Goal: Information Seeking & Learning: Check status

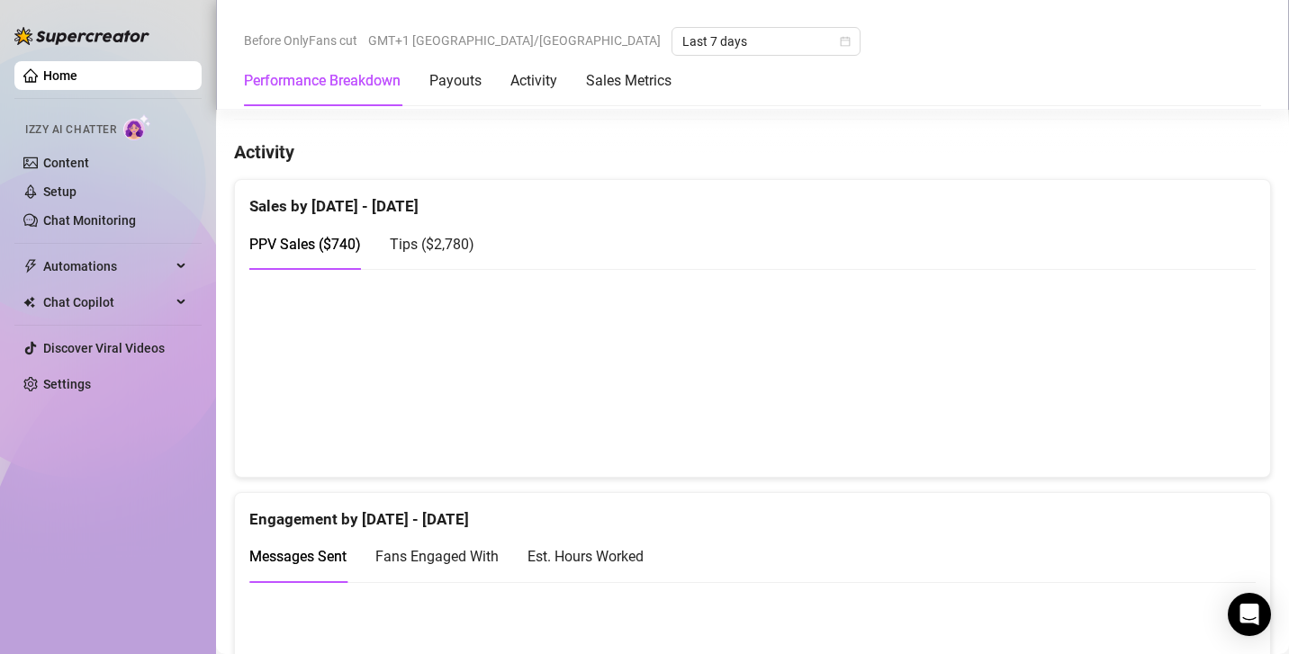
scroll to position [848, 0]
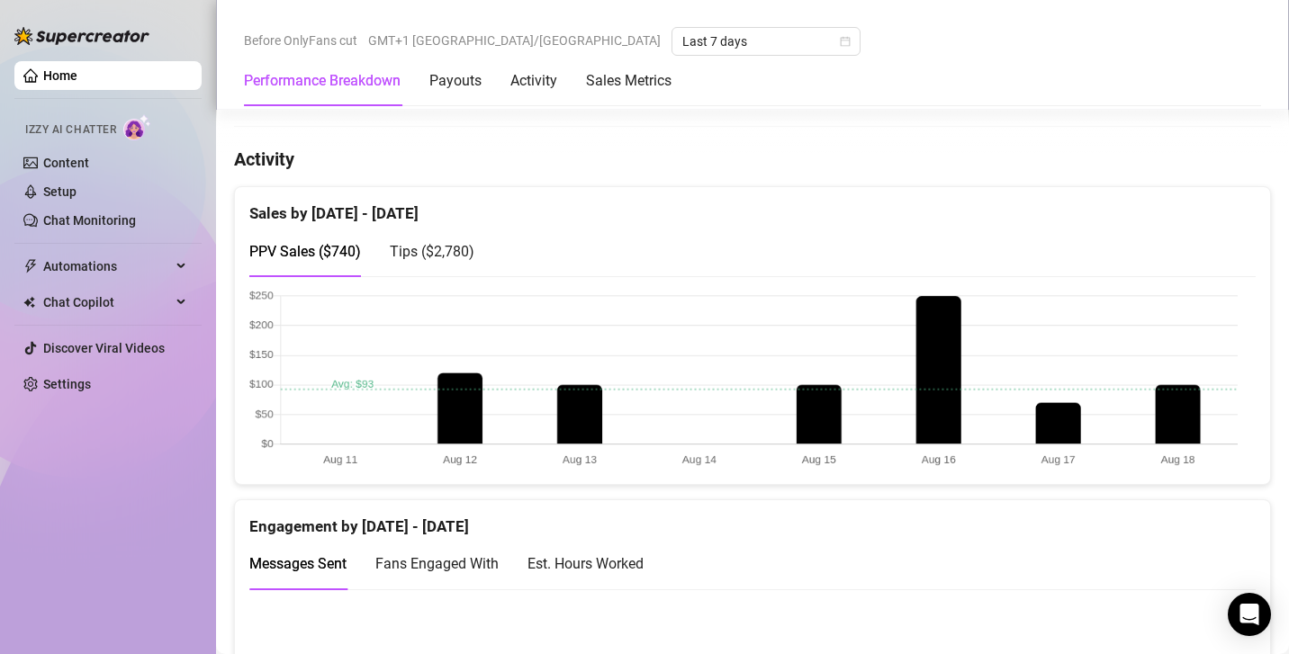
click at [412, 243] on span "Tips ( $2,780 )" at bounding box center [432, 251] width 85 height 17
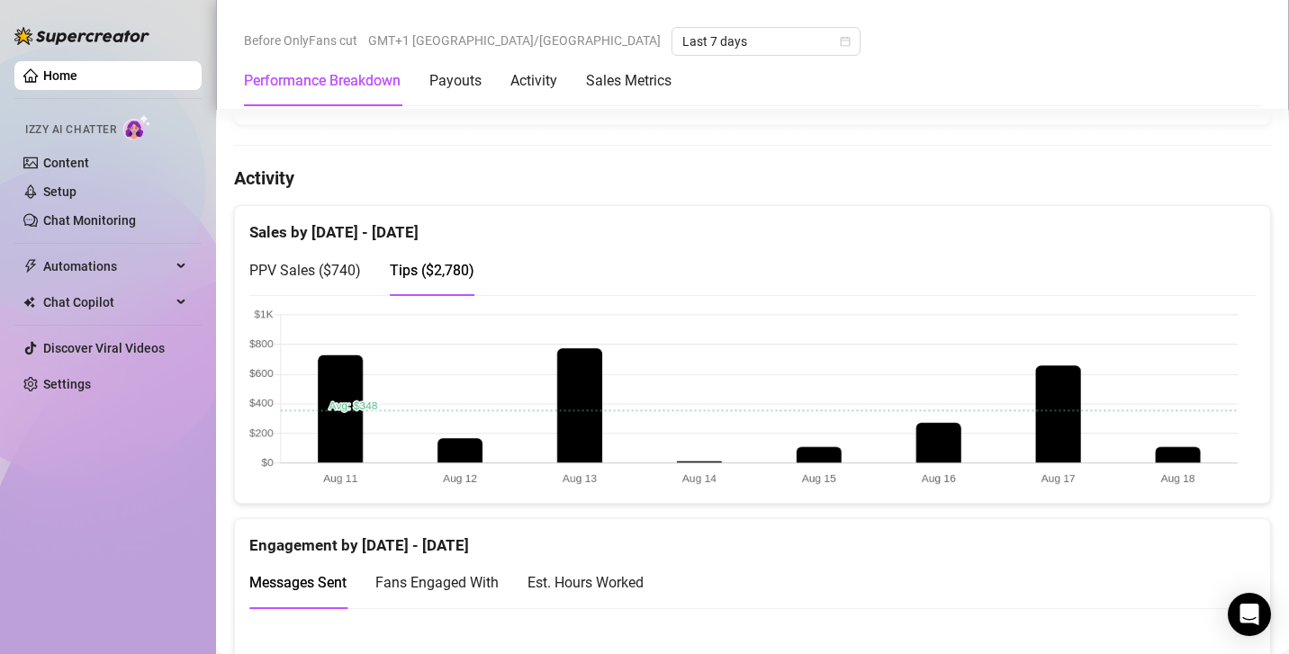
scroll to position [827, 0]
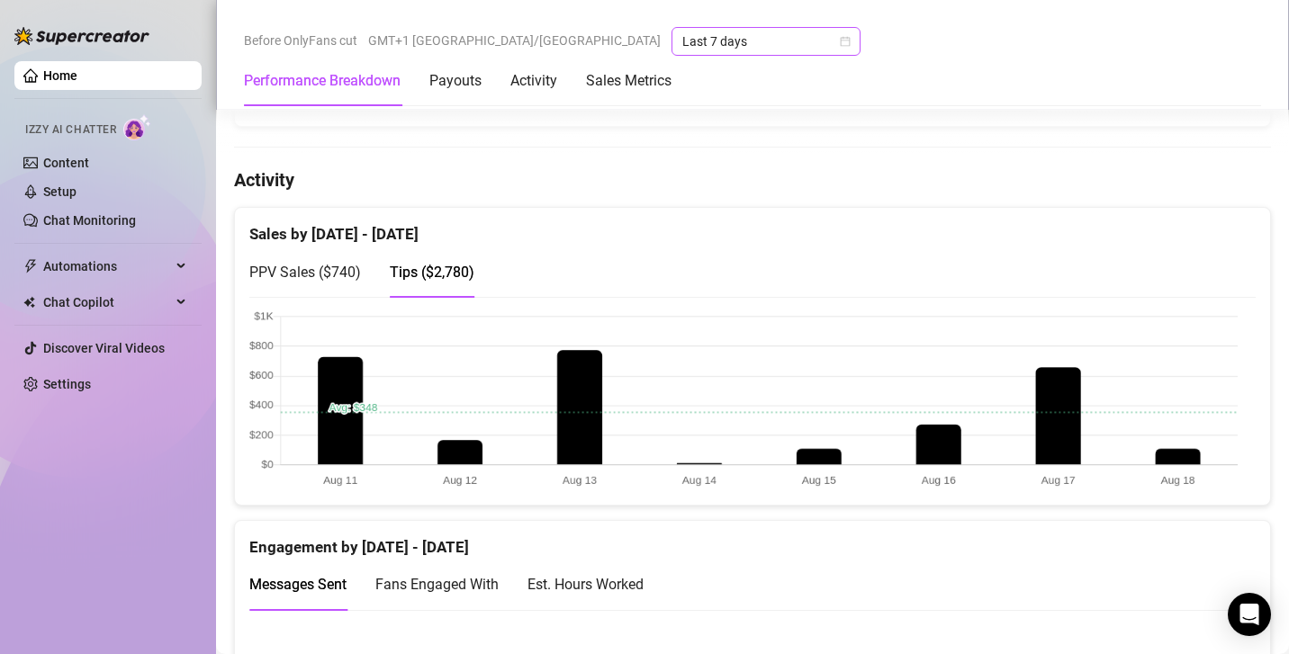
click at [682, 51] on span "Last 7 days" at bounding box center [765, 41] width 167 height 27
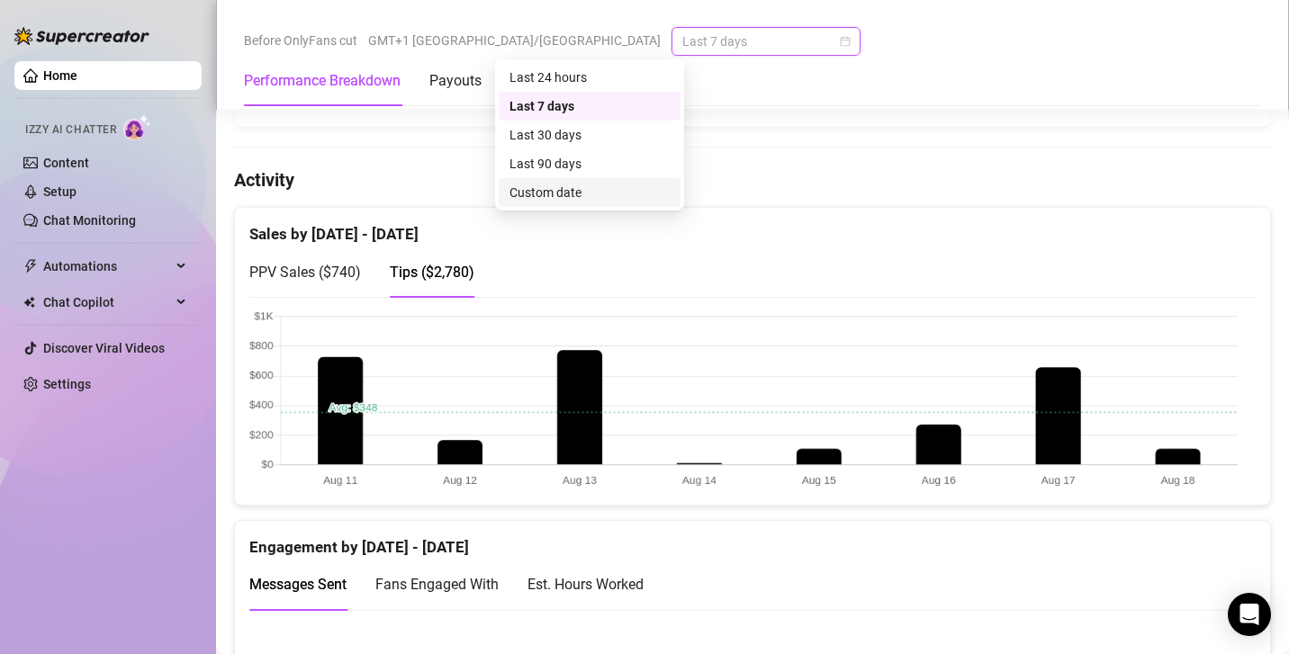
click at [574, 198] on div "Custom date" at bounding box center [589, 193] width 160 height 20
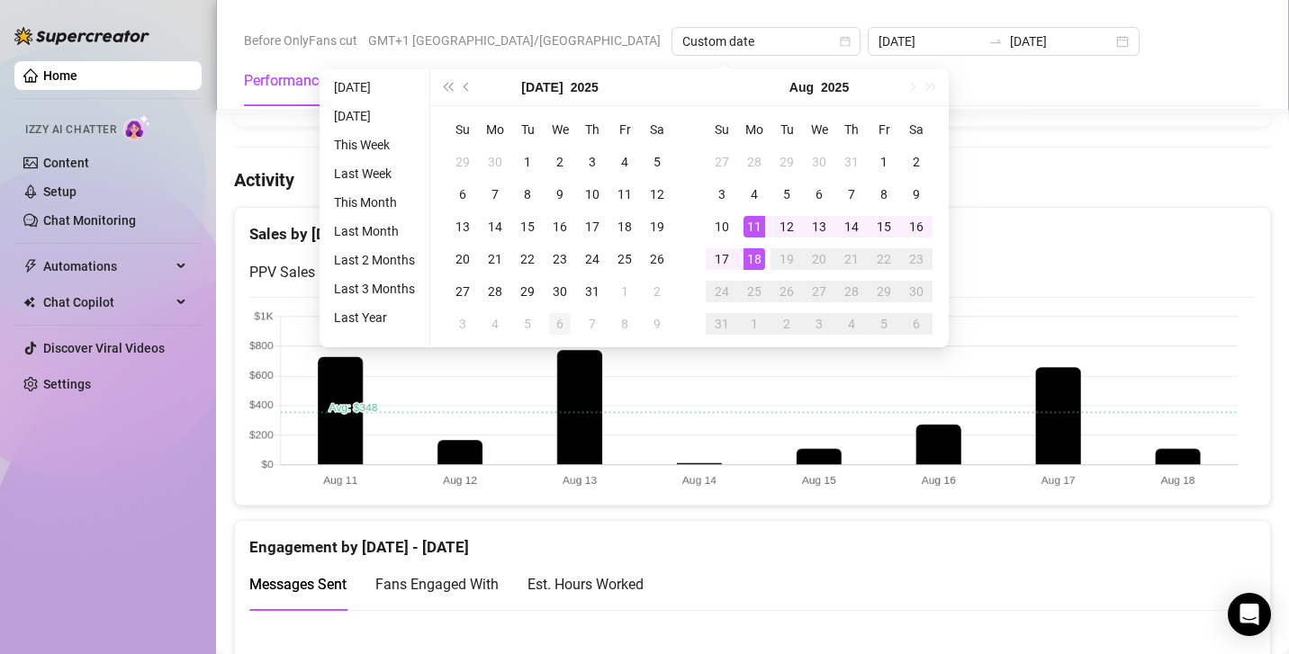
type input "[DATE]"
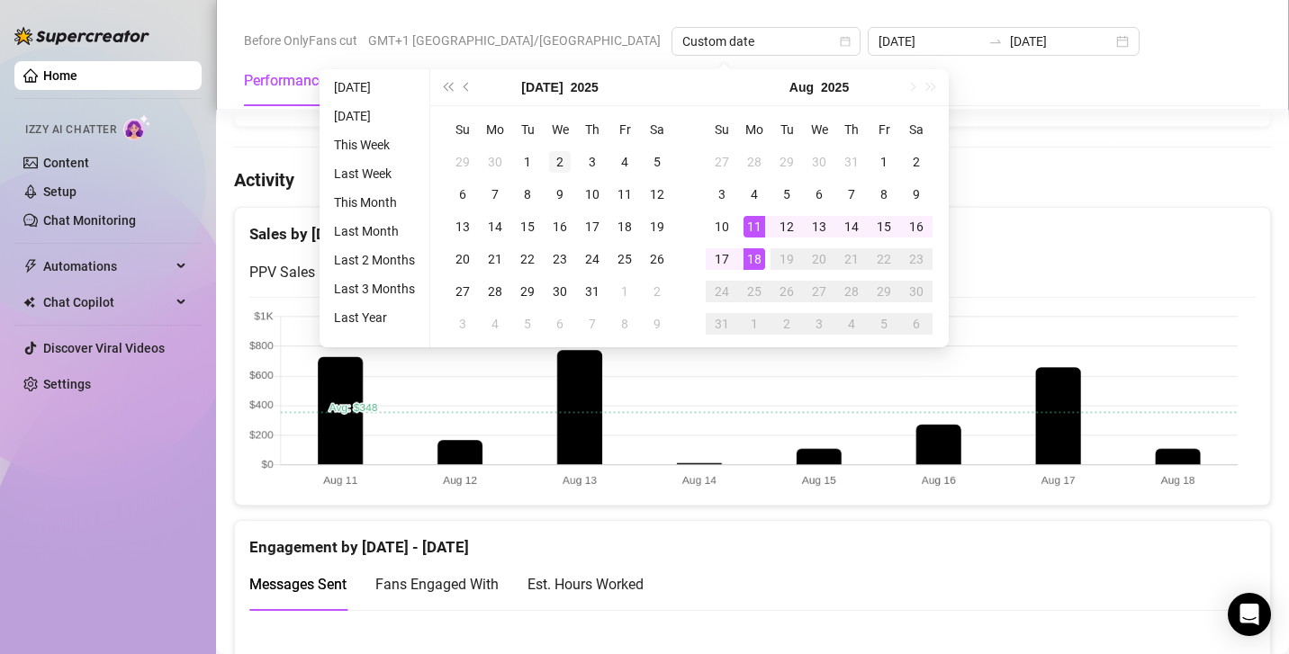
type input "[DATE]"
click at [765, 224] on td "11" at bounding box center [754, 227] width 32 height 32
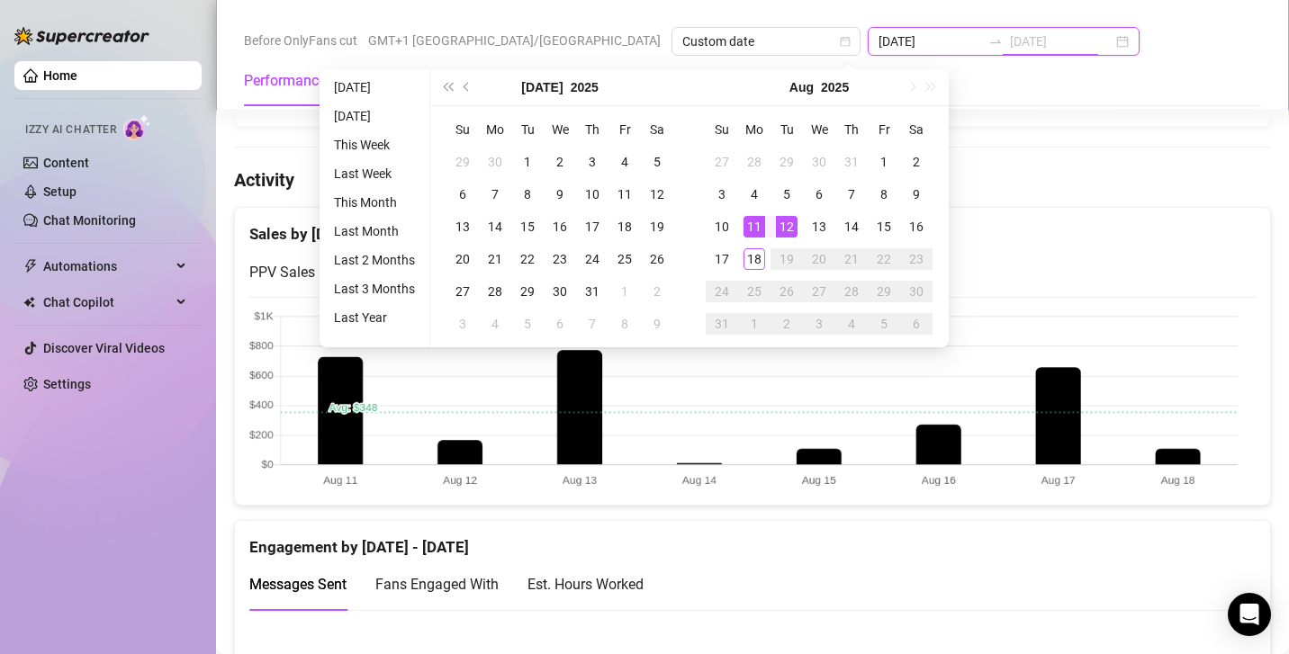
type input "[DATE]"
click at [794, 232] on div "12" at bounding box center [787, 227] width 22 height 22
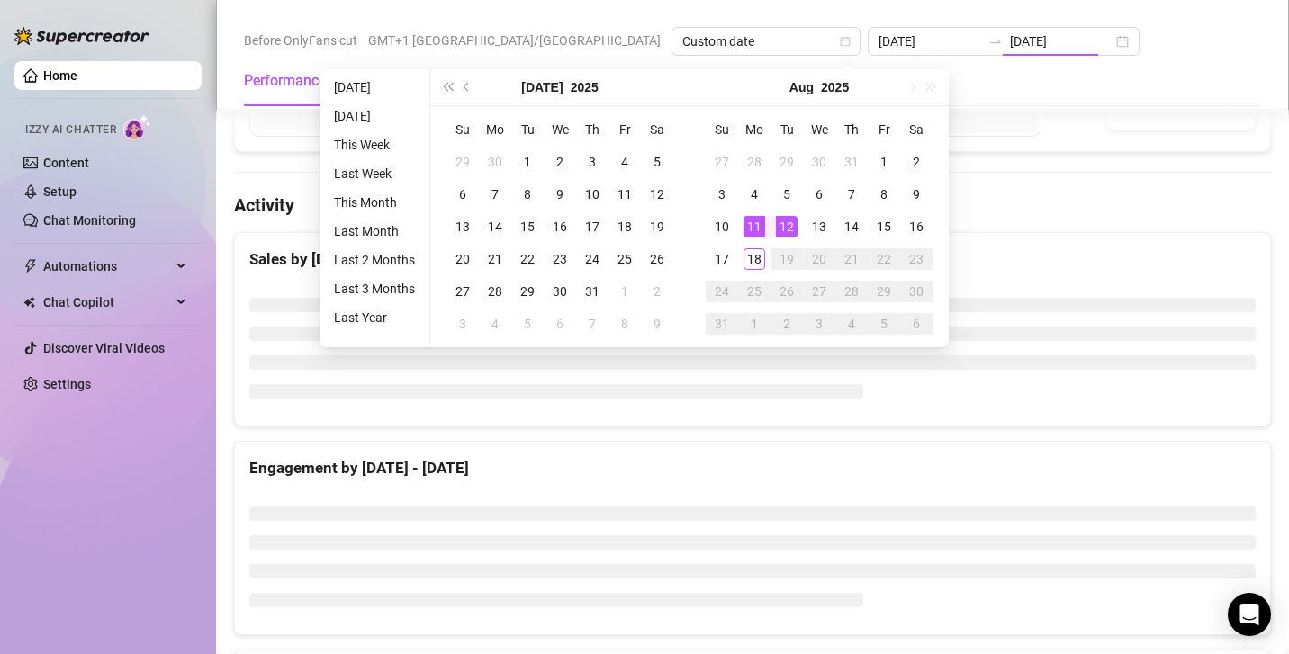
type input "[DATE]"
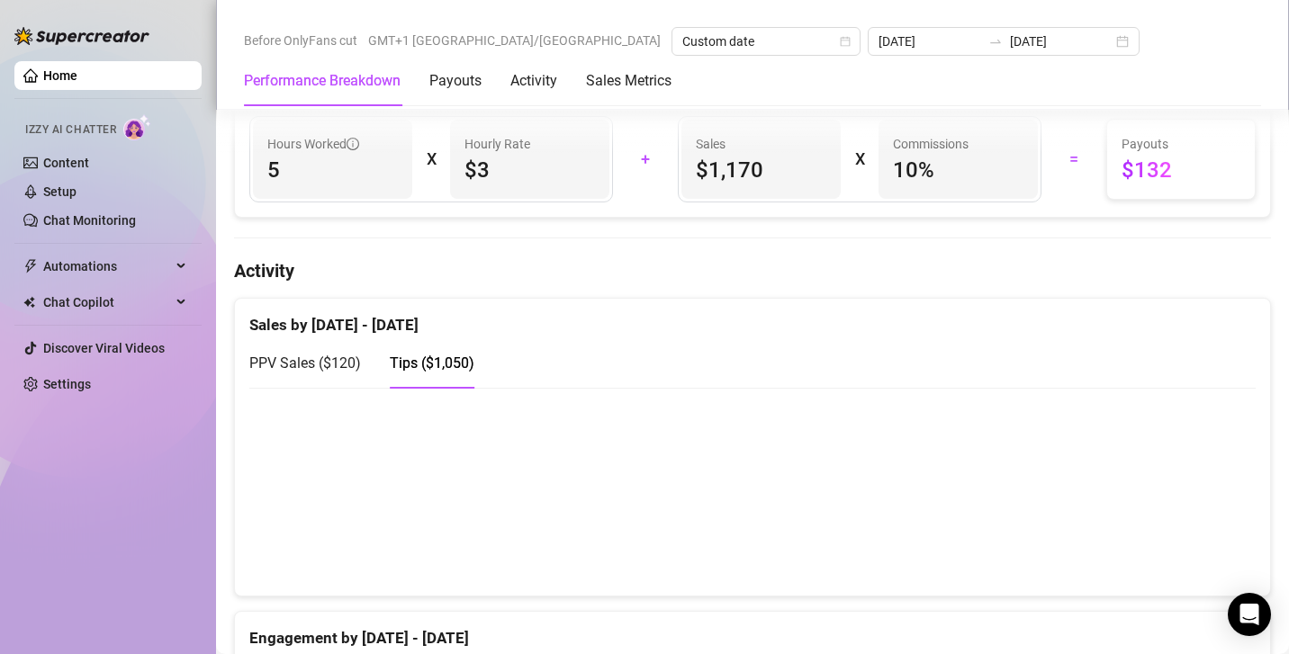
scroll to position [730, 0]
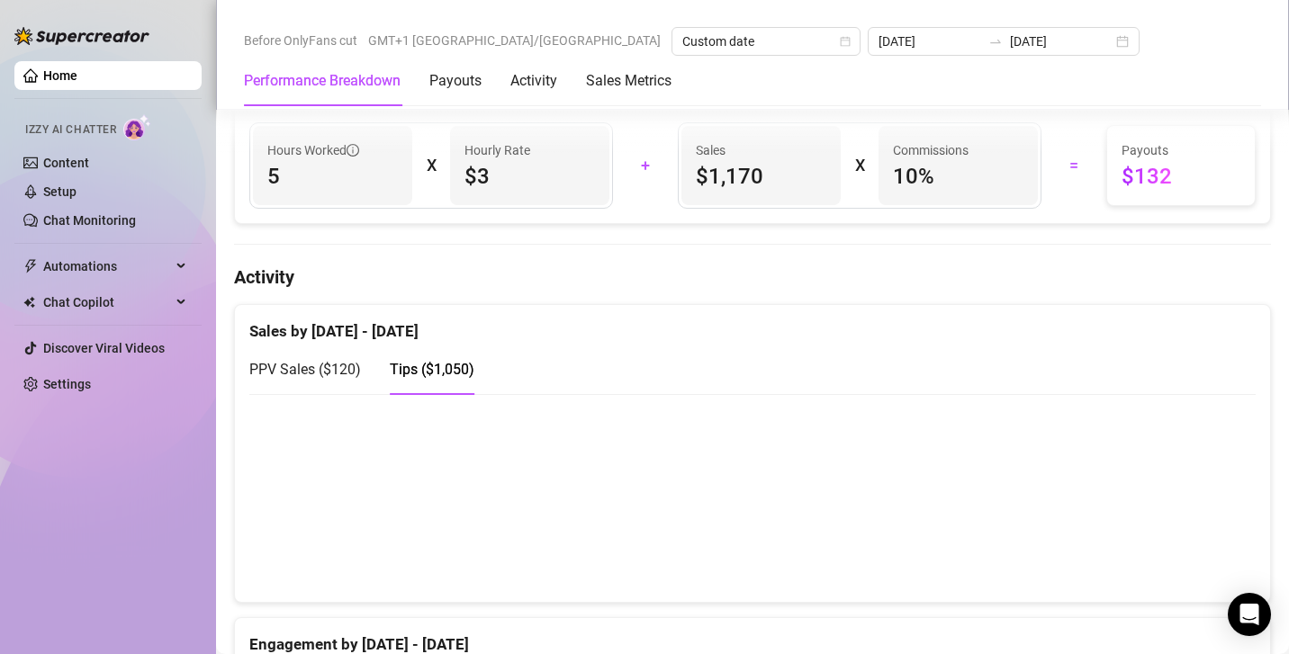
click at [355, 361] on span "PPV Sales ( $120 )" at bounding box center [305, 369] width 112 height 17
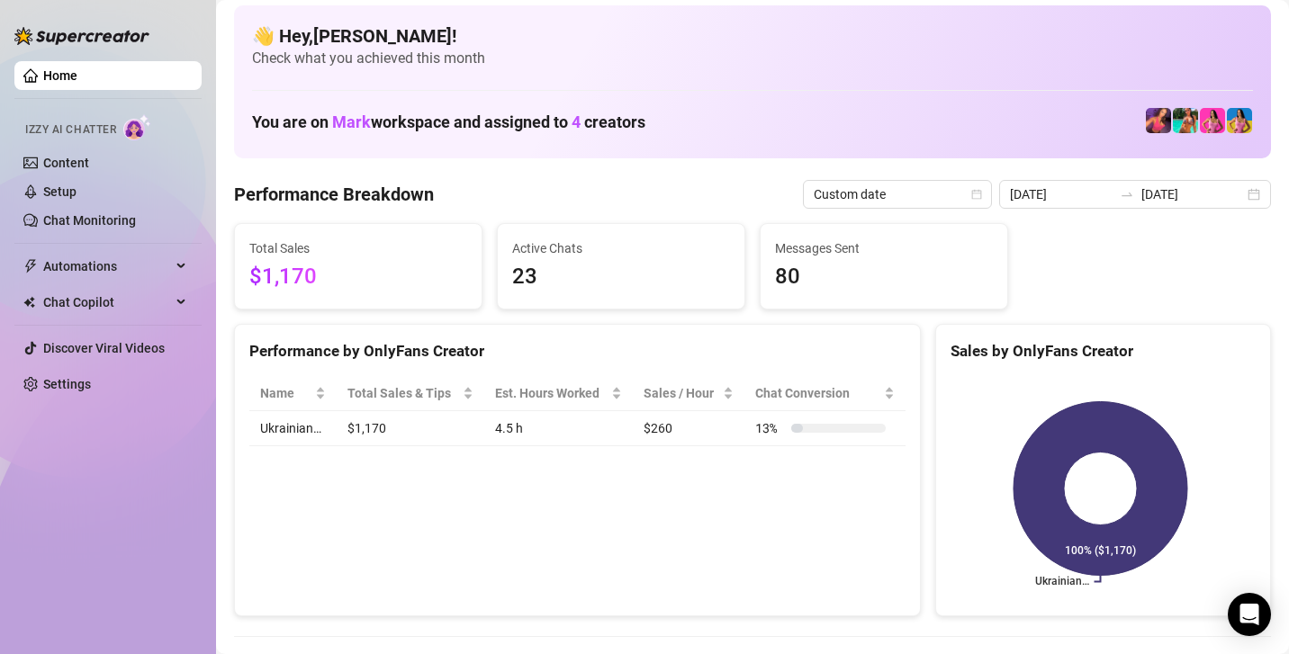
scroll to position [0, 0]
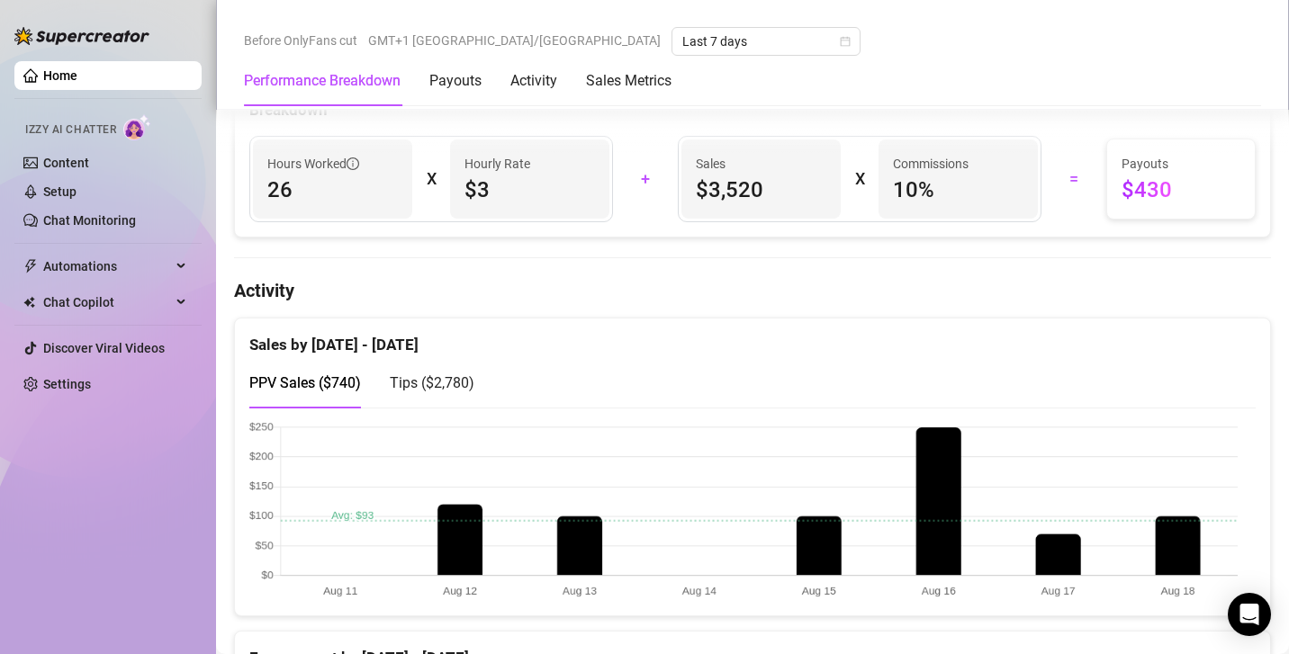
scroll to position [742, 0]
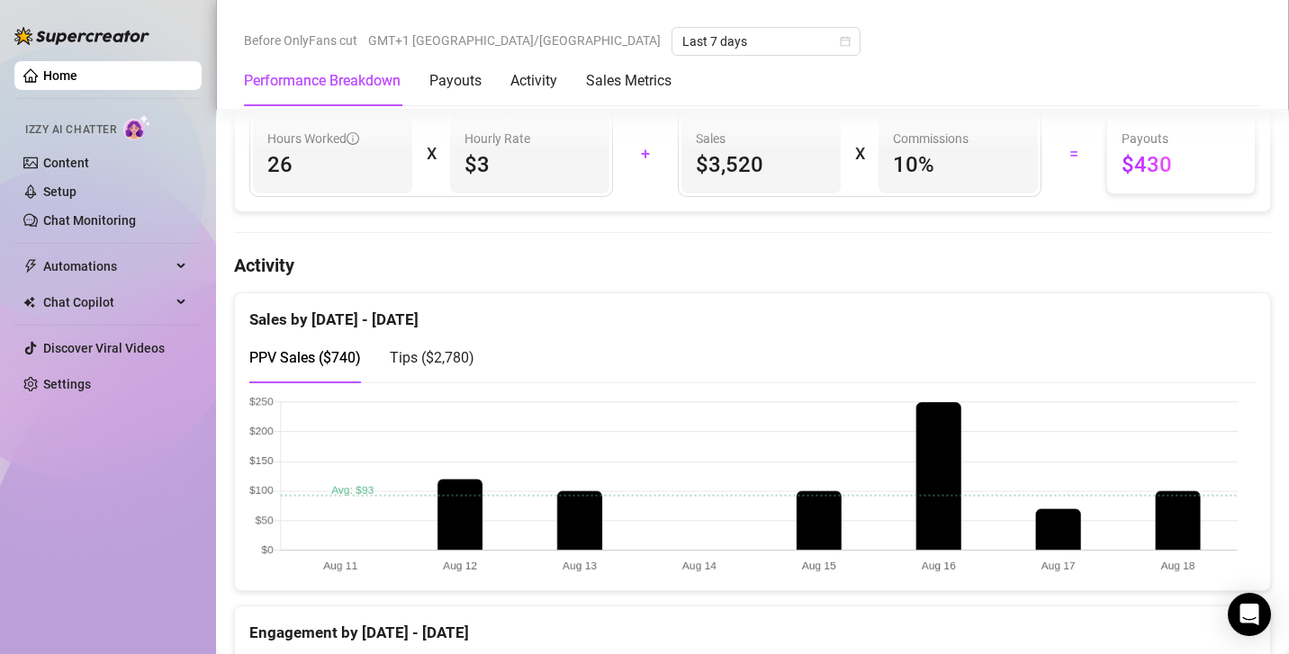
click at [441, 355] on span "Tips ( $2,780 )" at bounding box center [432, 357] width 85 height 17
click at [365, 349] on div "PPV Sales ( $740 ) Tips ( $2,780 )" at bounding box center [361, 357] width 225 height 51
click at [347, 355] on span "PPV Sales ( $740 )" at bounding box center [305, 357] width 112 height 17
click at [398, 358] on span "Tips ( $2,780 )" at bounding box center [432, 357] width 85 height 17
click at [336, 353] on span "PPV Sales ( $740 )" at bounding box center [305, 357] width 112 height 17
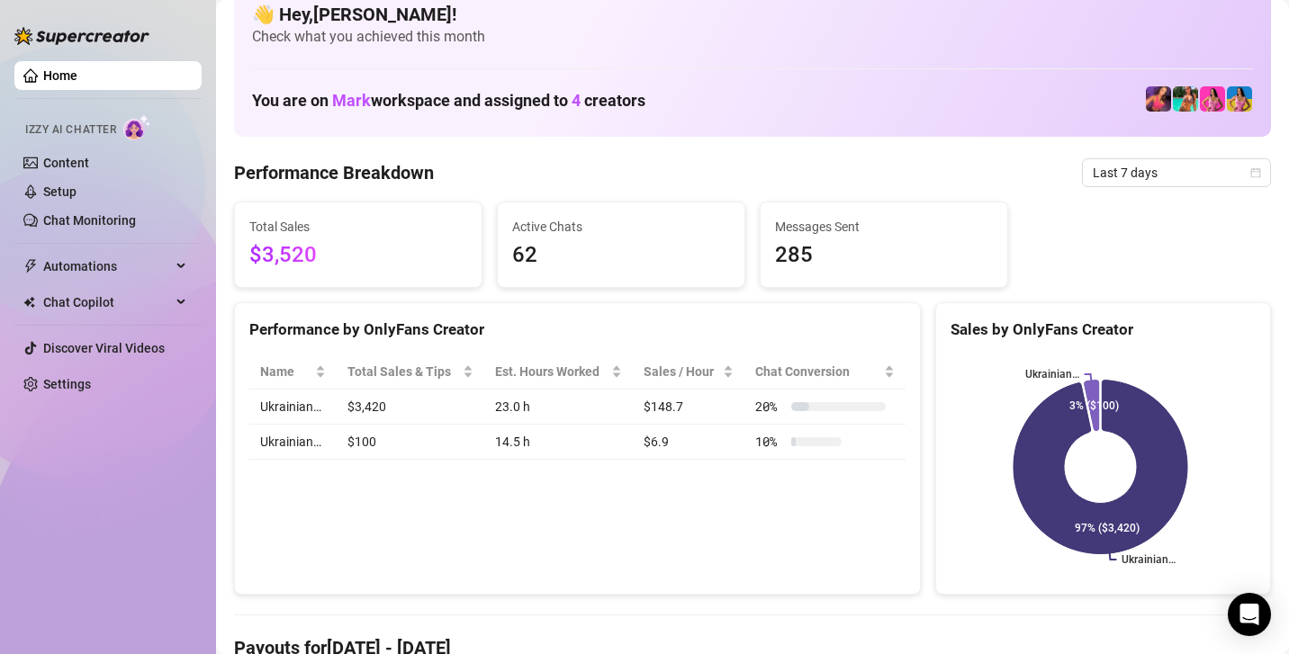
scroll to position [0, 0]
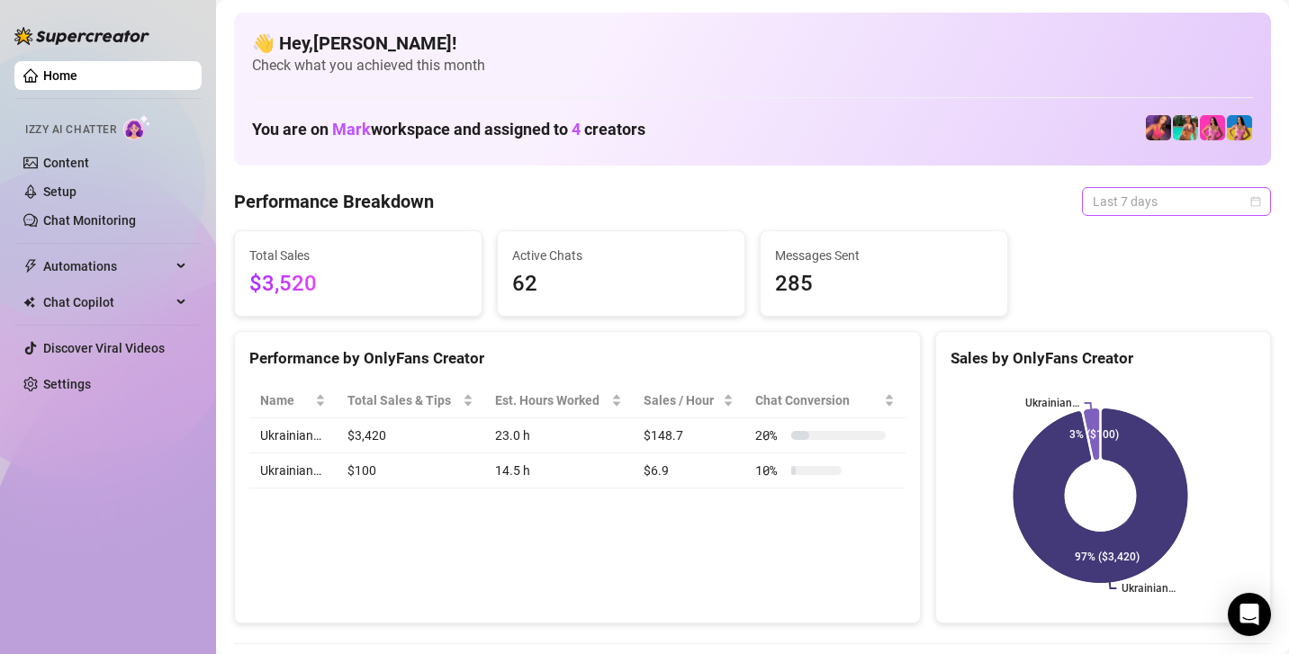
click at [1169, 211] on span "Last 7 days" at bounding box center [1176, 201] width 167 height 27
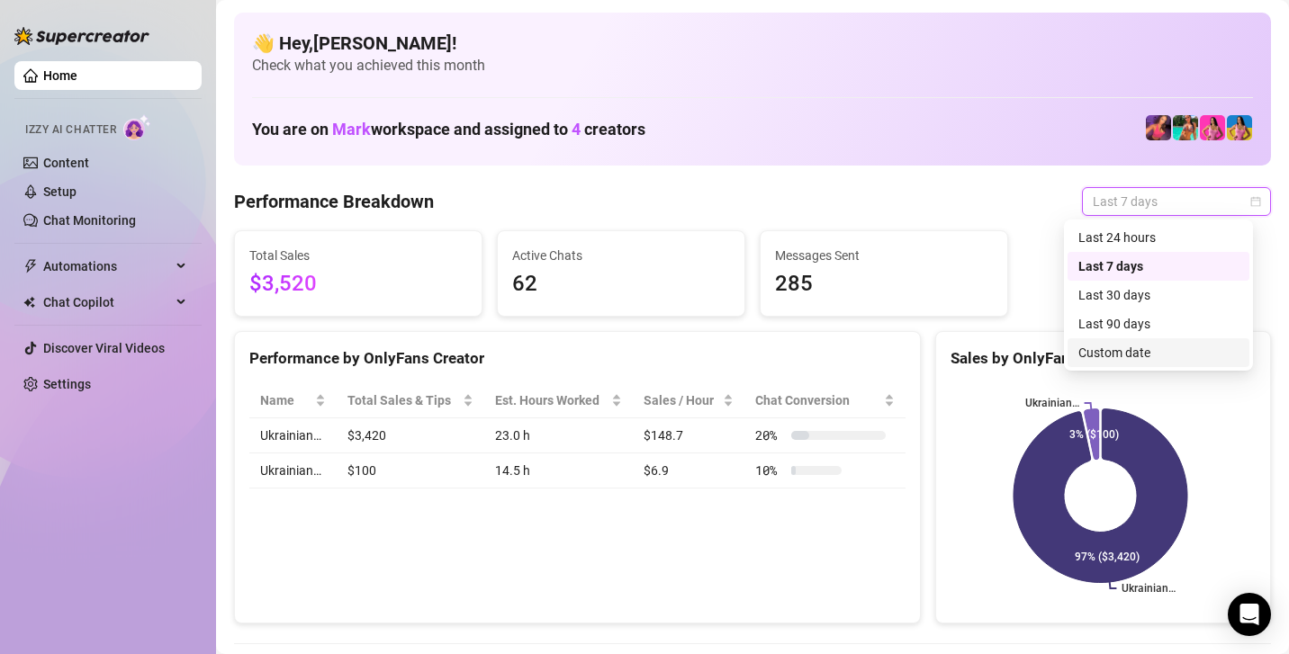
click at [1141, 338] on div "Custom date" at bounding box center [1158, 352] width 182 height 29
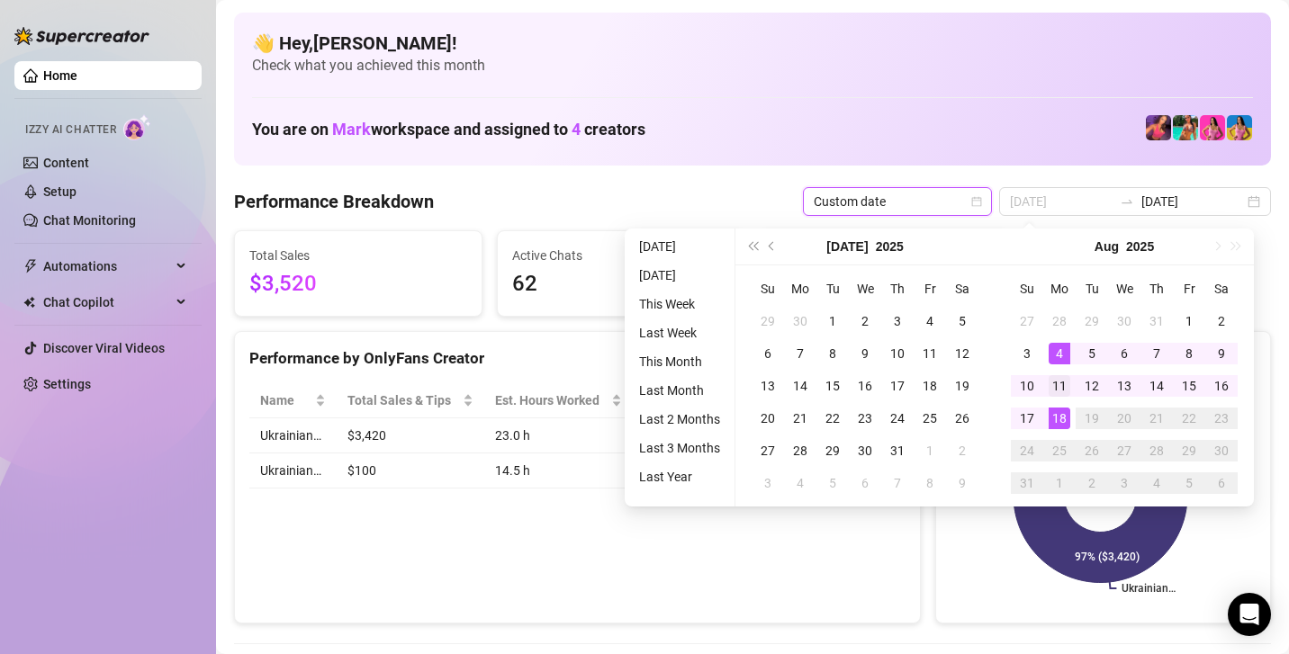
type input "[DATE]"
click at [1067, 392] on div "11" at bounding box center [1059, 386] width 22 height 22
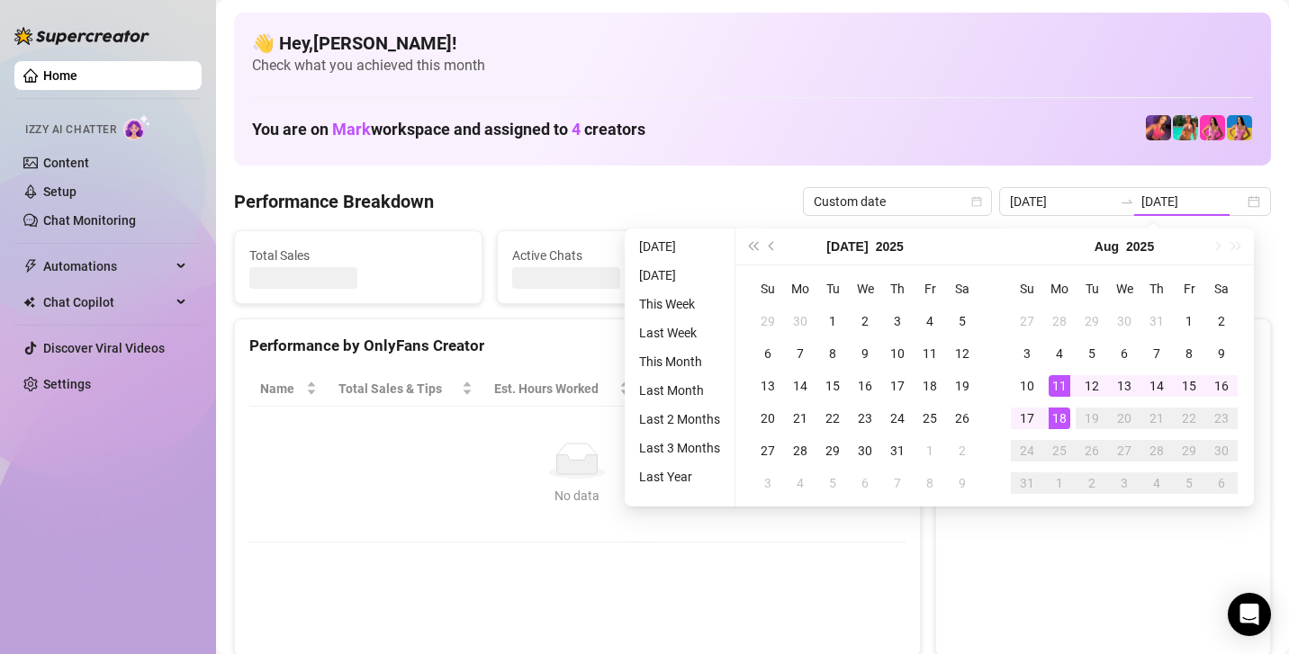
type input "[DATE]"
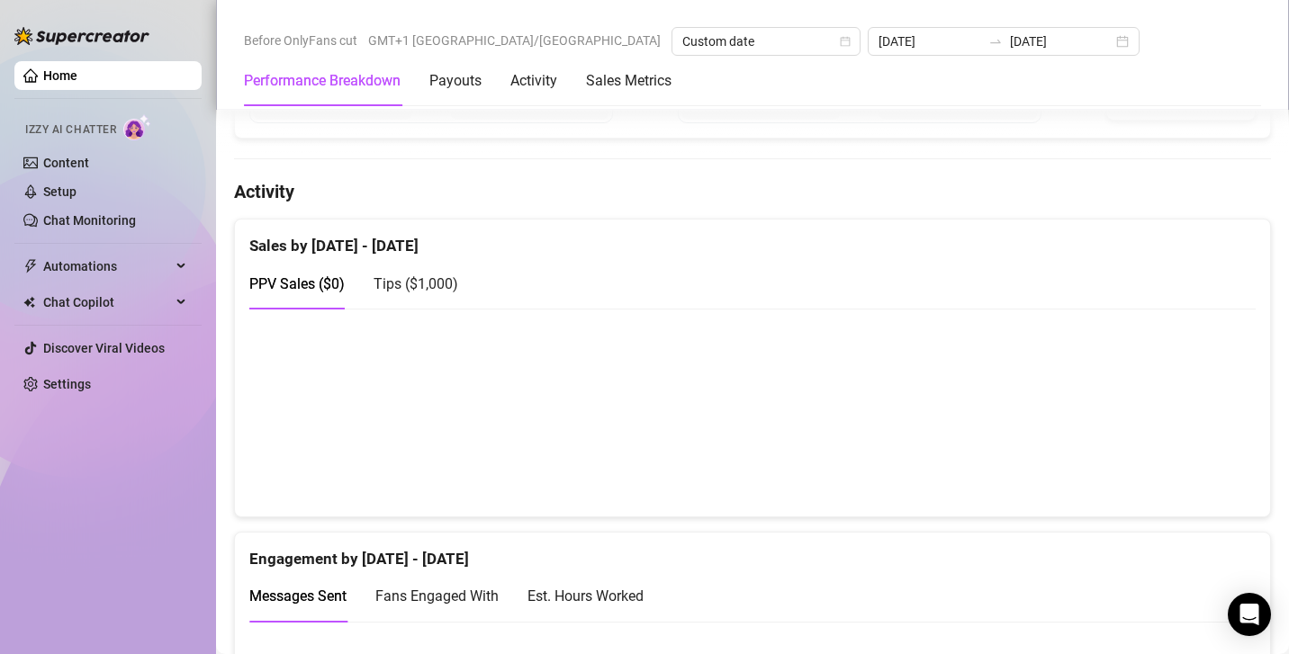
scroll to position [814, 0]
click at [463, 272] on div "PPV Sales ( $0 ) Tips ( $1,000 )" at bounding box center [752, 285] width 1006 height 51
click at [445, 281] on span "Tips ( $1,000 )" at bounding box center [415, 285] width 85 height 17
click at [293, 290] on span "PPV Sales ( $0 )" at bounding box center [296, 285] width 95 height 17
click at [407, 277] on span "Tips ( $1,000 )" at bounding box center [415, 285] width 85 height 17
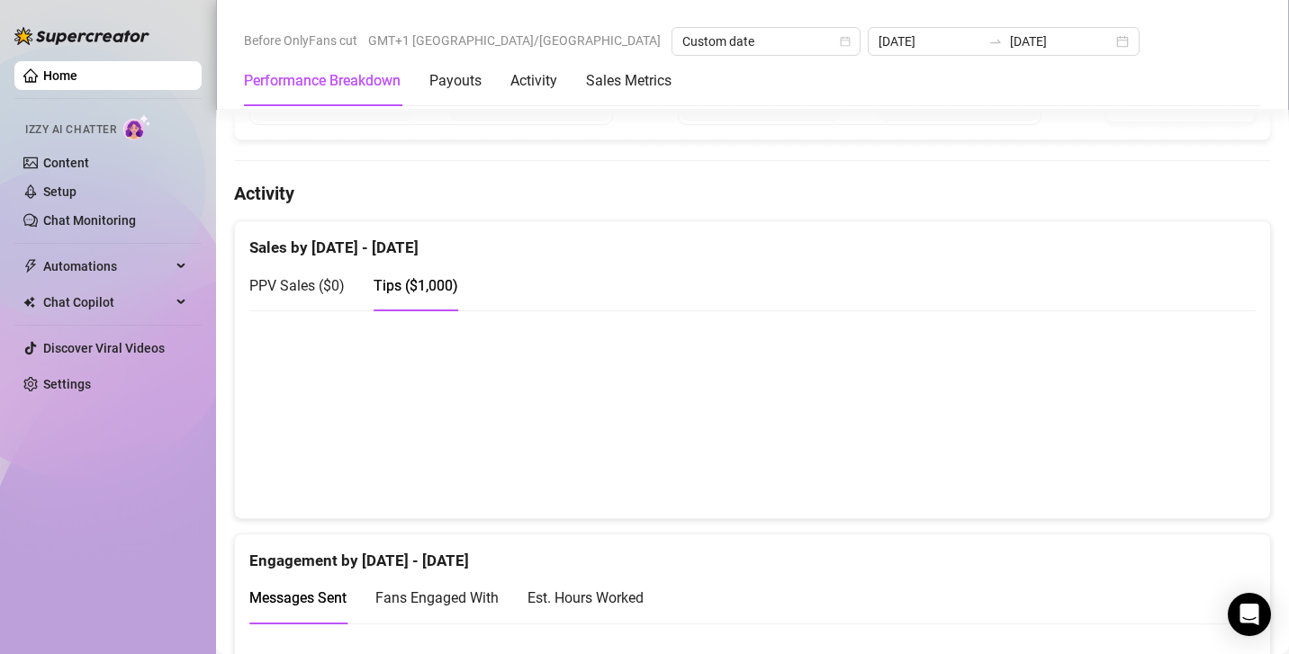
click at [355, 279] on div "PPV Sales ( $0 ) Tips ( $1,000 )" at bounding box center [353, 285] width 209 height 51
click at [338, 280] on span "PPV Sales ( $0 )" at bounding box center [296, 285] width 95 height 17
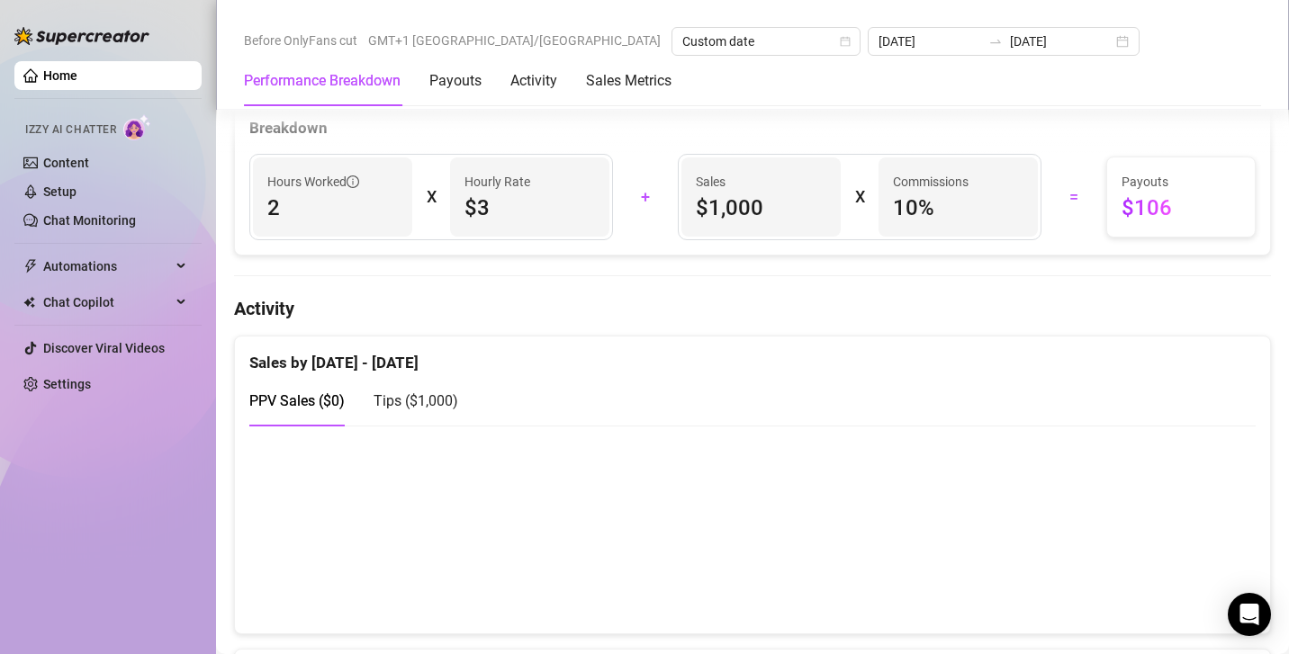
scroll to position [702, 0]
click at [415, 403] on div "Tips ( $1,000 )" at bounding box center [415, 397] width 85 height 22
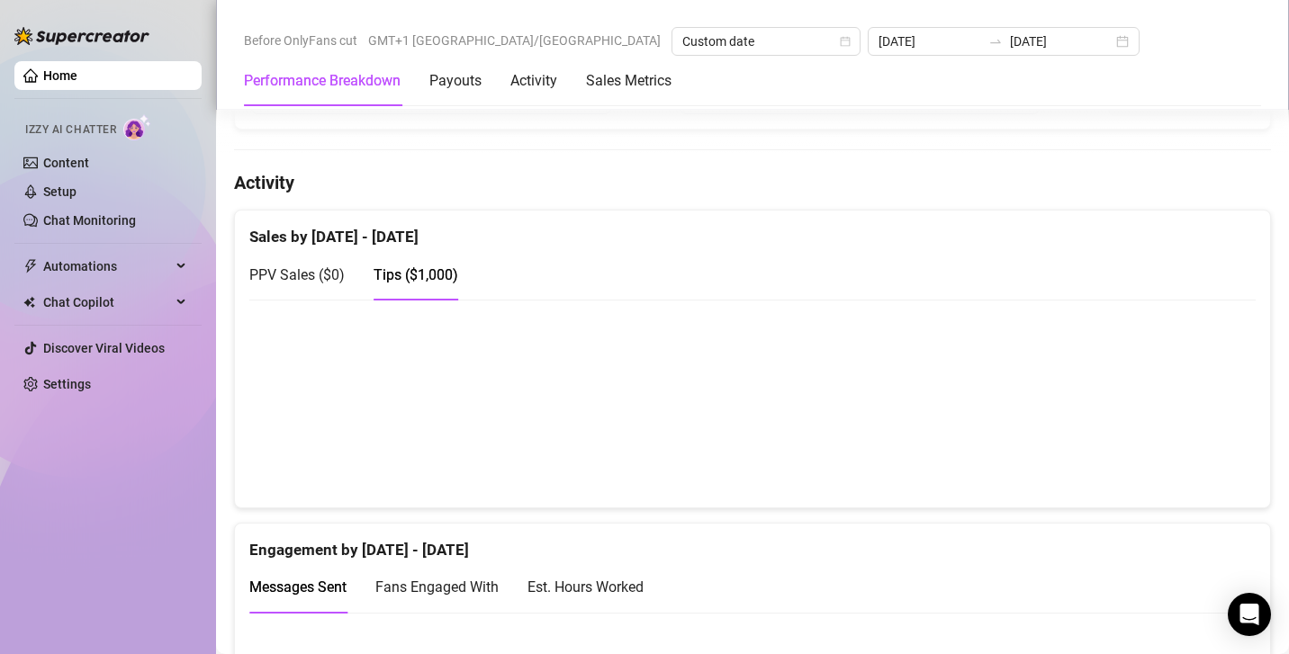
scroll to position [835, 0]
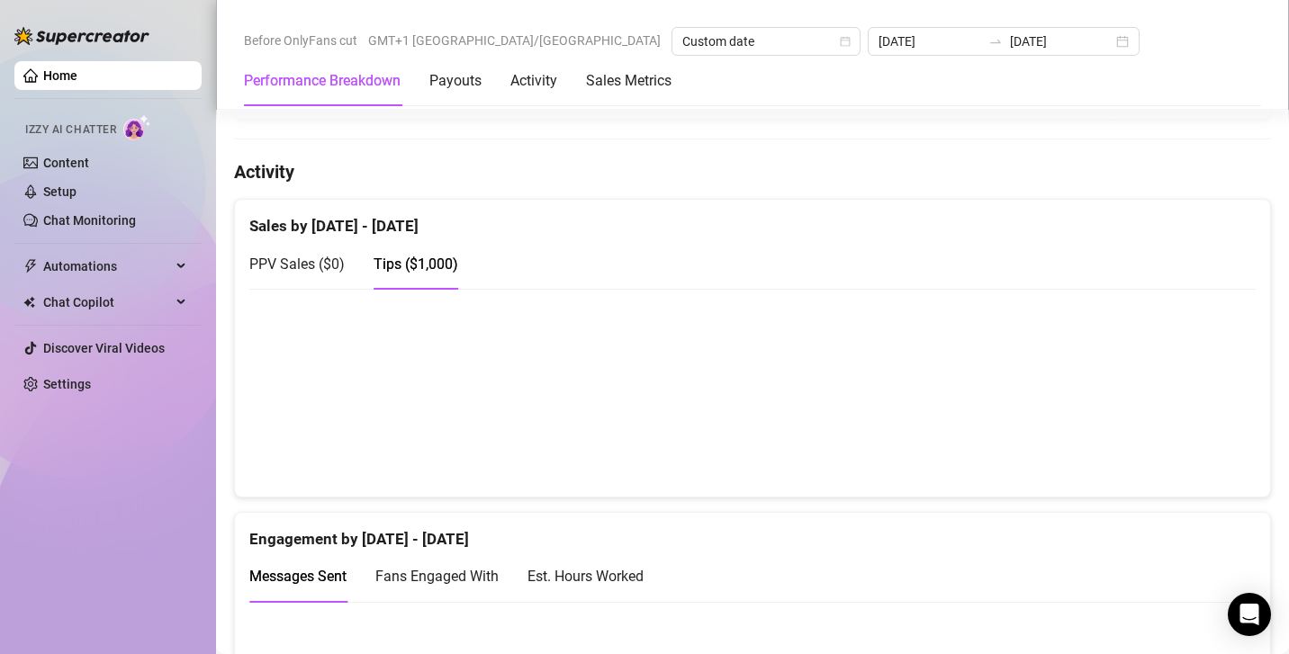
click at [272, 265] on span "PPV Sales ( $0 )" at bounding box center [296, 264] width 95 height 17
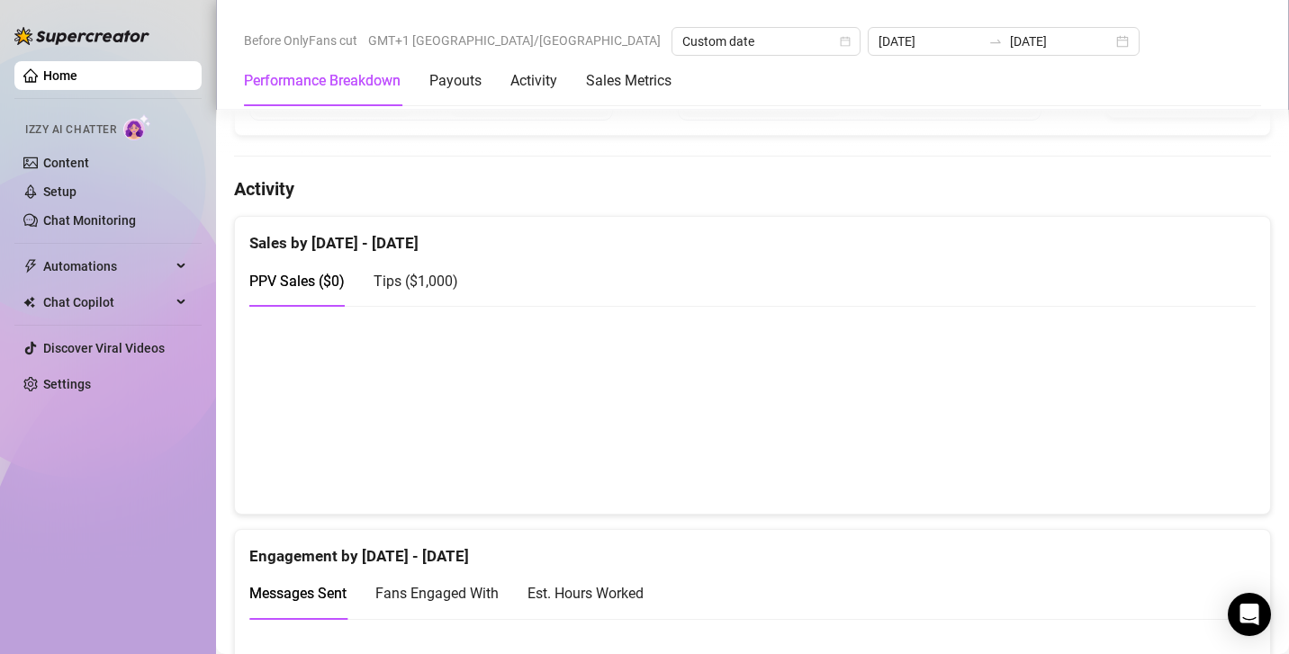
scroll to position [816, 0]
drag, startPoint x: 295, startPoint y: 281, endPoint x: 340, endPoint y: 276, distance: 45.2
click at [340, 276] on div "Sales by Aug 11 - Aug 11 PPV Sales ( $0 ) Tips ( $1,000 )" at bounding box center [752, 263] width 1035 height 89
click at [506, 281] on div "PPV Sales ( $0 ) Tips ( $1,000 )" at bounding box center [752, 282] width 1006 height 51
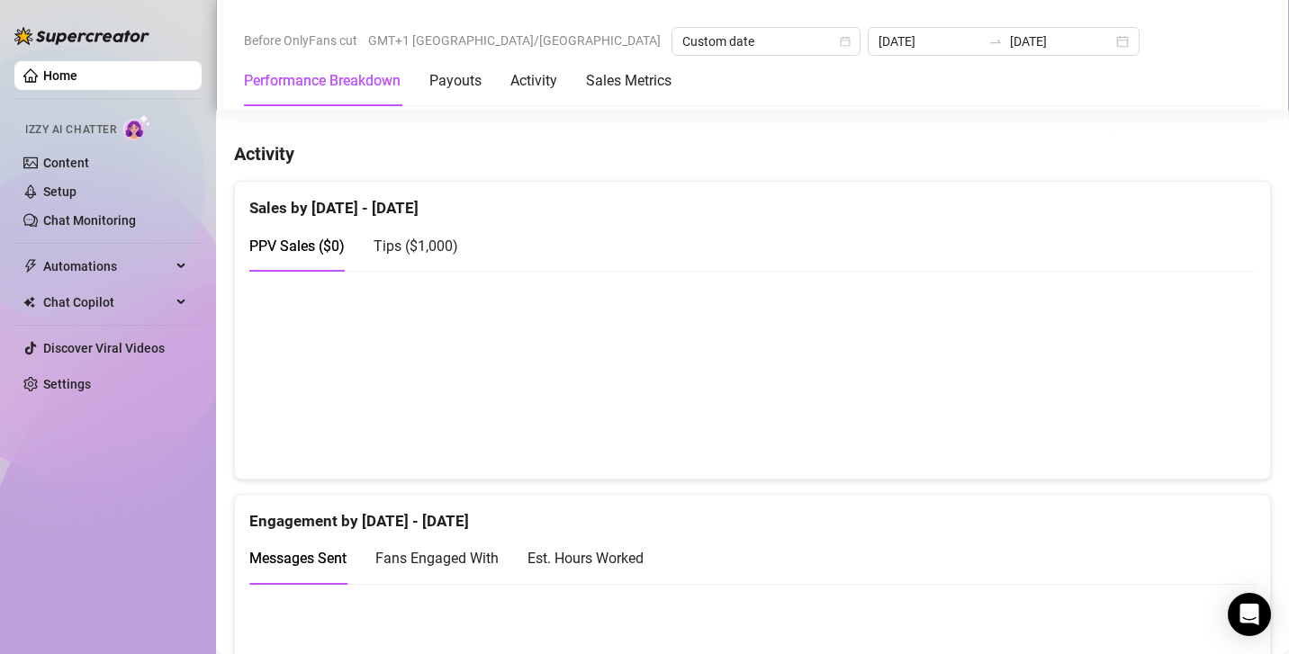
scroll to position [857, 0]
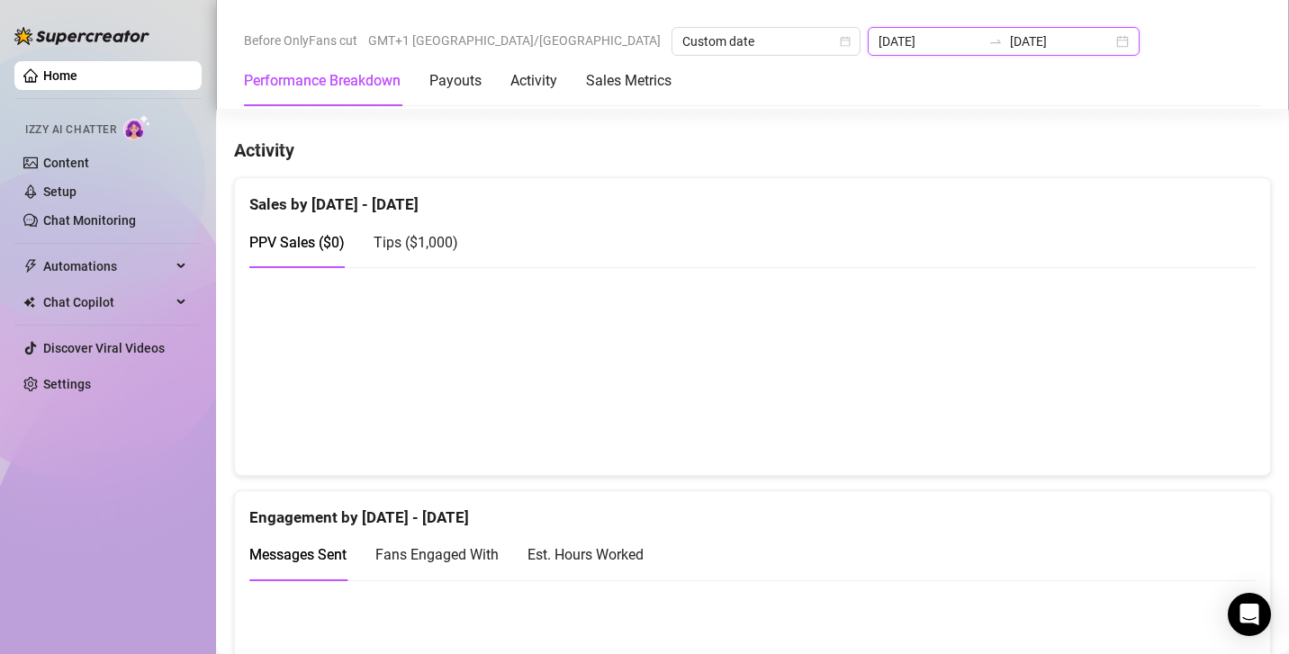
click at [878, 50] on input "[DATE]" at bounding box center [929, 41] width 103 height 20
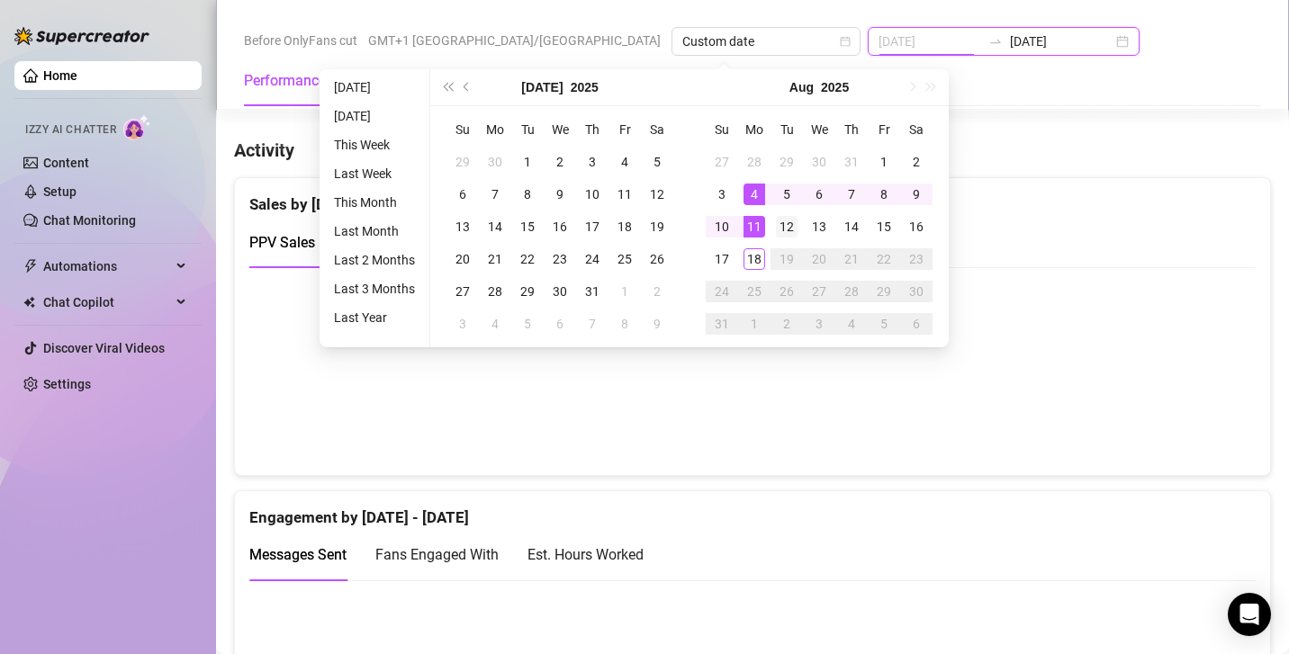
type input "[DATE]"
click at [781, 217] on div "12" at bounding box center [787, 227] width 22 height 22
type input "[DATE]"
click at [787, 229] on div "12" at bounding box center [787, 227] width 22 height 22
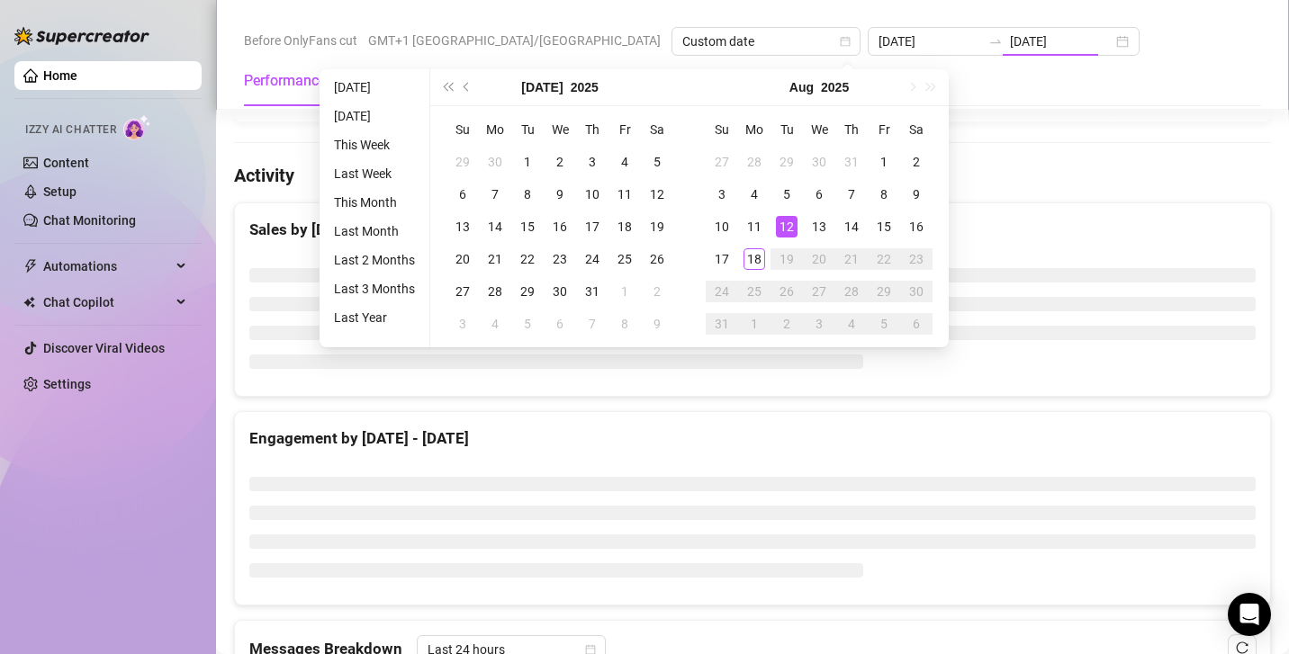
type input "[DATE]"
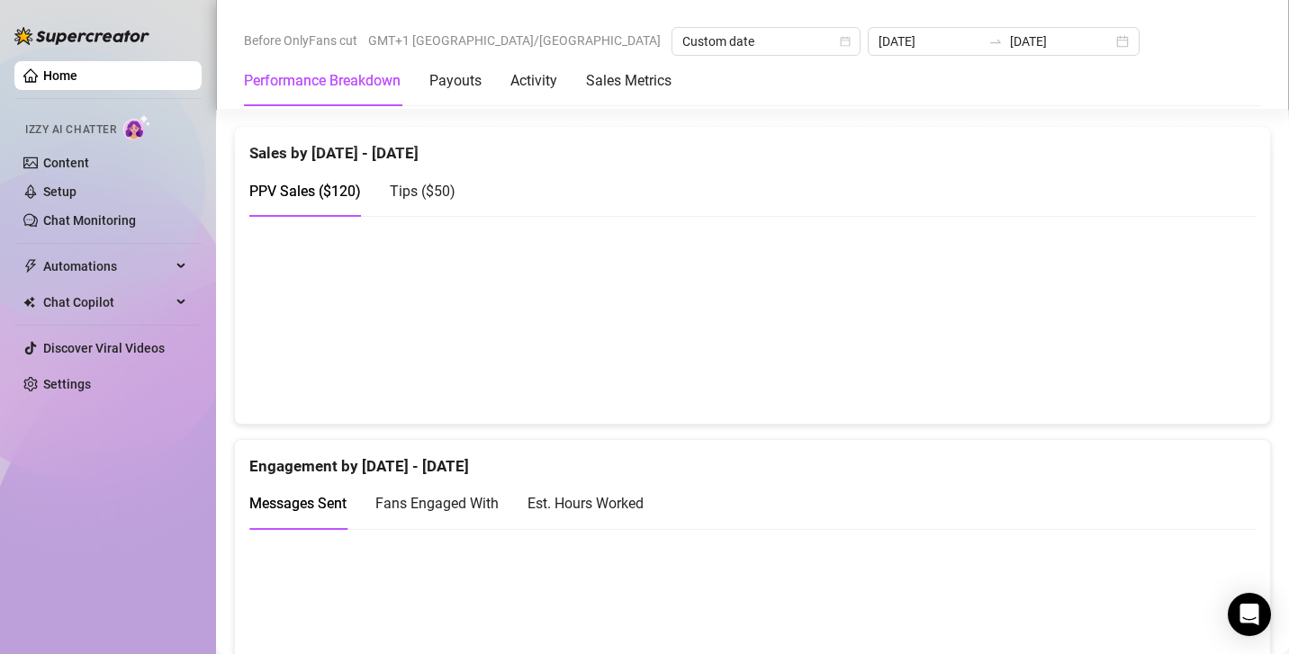
scroll to position [909, 0]
click at [1010, 43] on input "[DATE]" at bounding box center [1061, 41] width 103 height 20
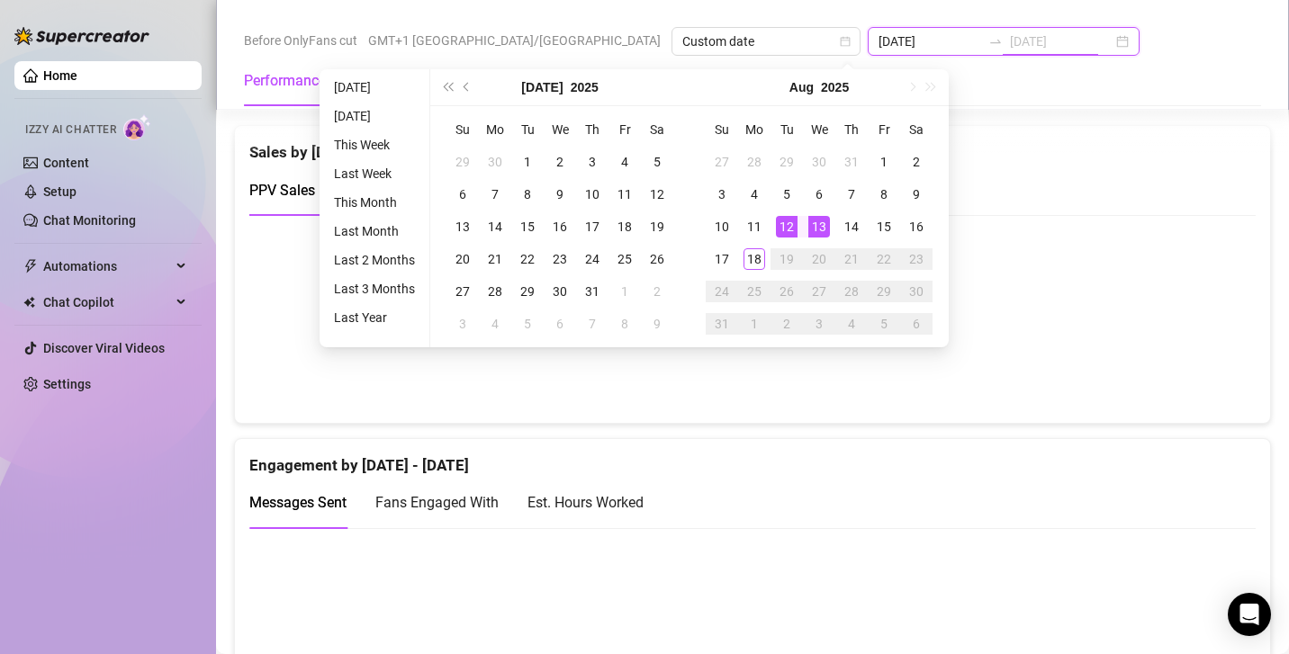
type input "2025-08-13"
click at [823, 223] on div "13" at bounding box center [819, 227] width 22 height 22
type input "[DATE]"
click at [1031, 221] on div "PPV Sales ( $120 ) Tips ( $50 )" at bounding box center [752, 198] width 1006 height 66
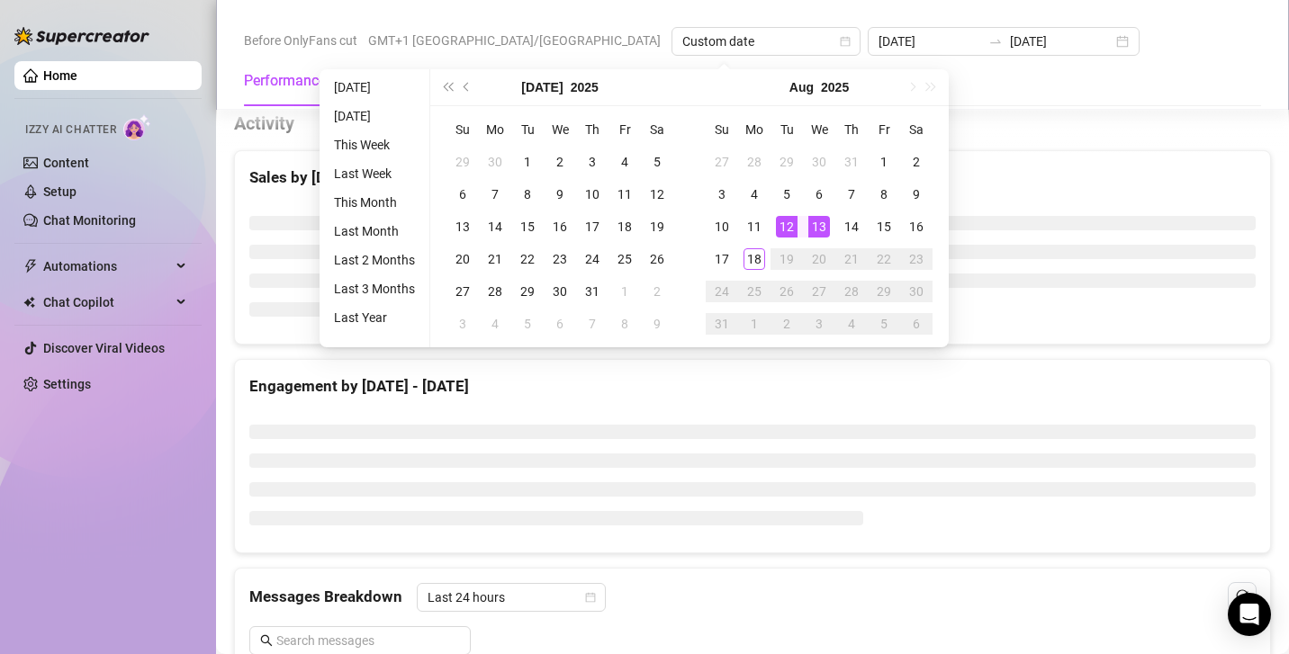
type input "2025-08-13"
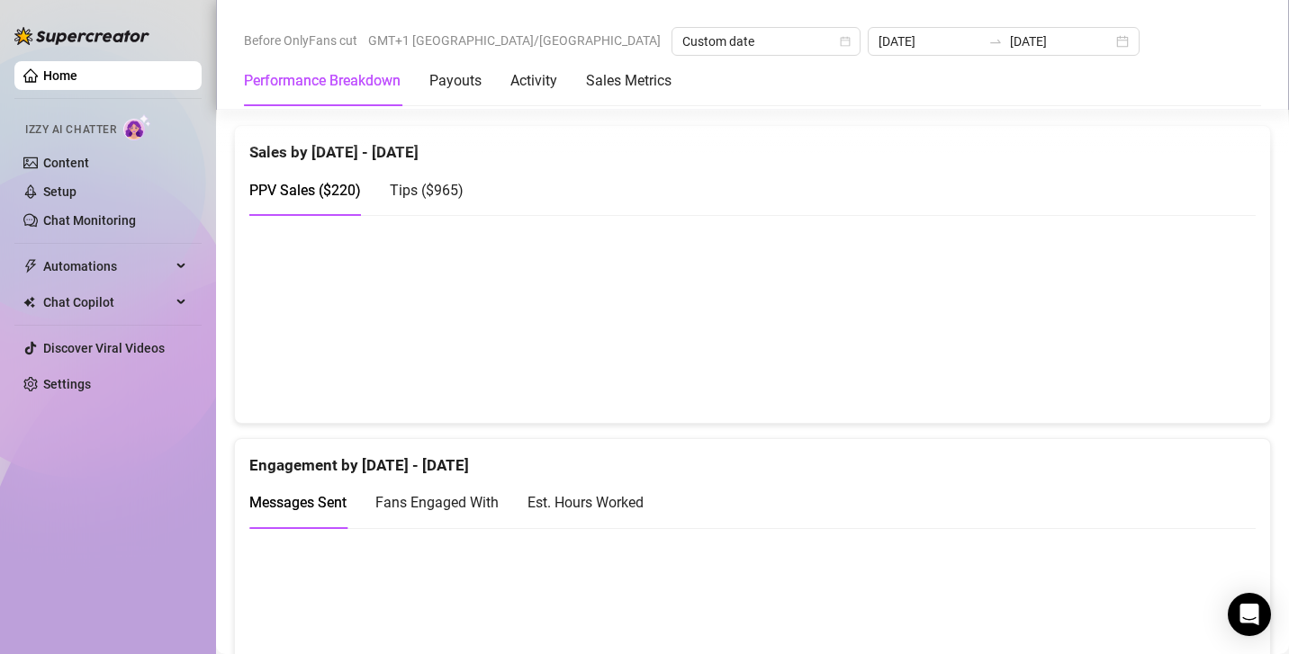
click at [430, 187] on span "Tips ( $965 )" at bounding box center [427, 190] width 74 height 17
click at [364, 190] on div "PPV Sales ( $220 ) Tips ( $965 )" at bounding box center [356, 190] width 214 height 51
click at [337, 195] on div "PPV Sales ( $220 )" at bounding box center [305, 190] width 112 height 22
click at [438, 195] on div "Tips ( $965 )" at bounding box center [427, 190] width 74 height 22
click at [340, 195] on div "PPV Sales ( $220 )" at bounding box center [305, 190] width 112 height 22
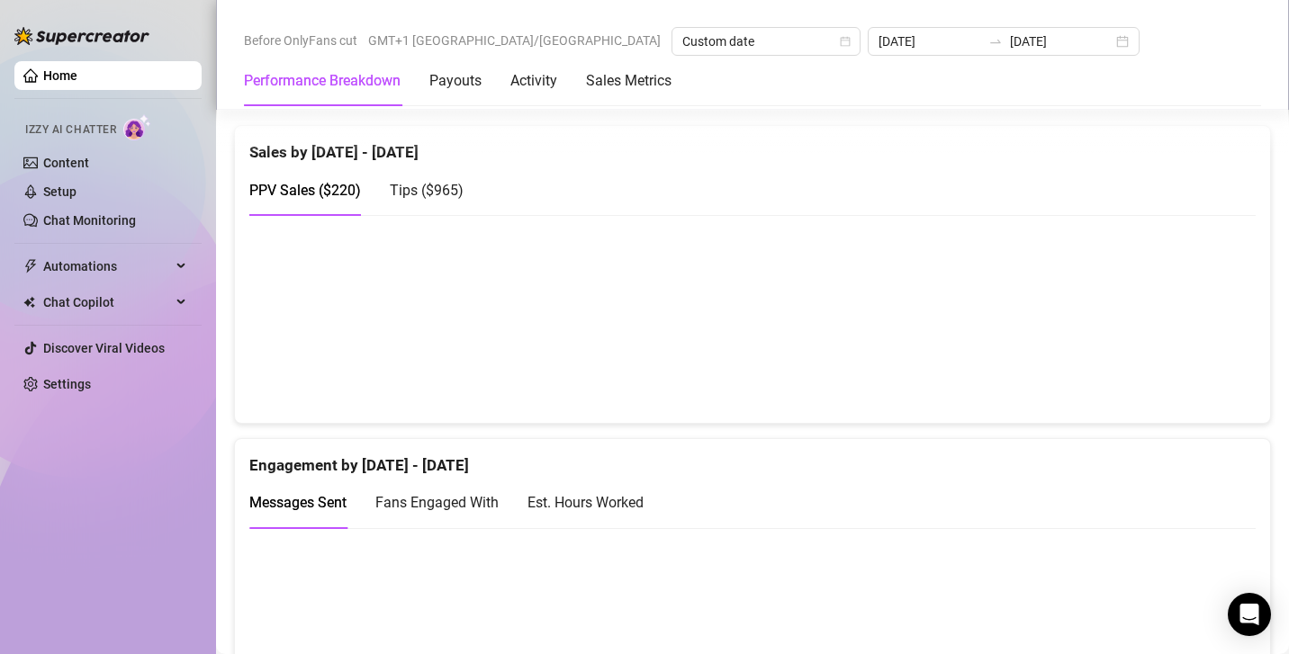
click at [440, 179] on div "Tips ( $965 )" at bounding box center [427, 190] width 74 height 22
click at [330, 194] on span "PPV Sales ( $220 )" at bounding box center [305, 190] width 112 height 17
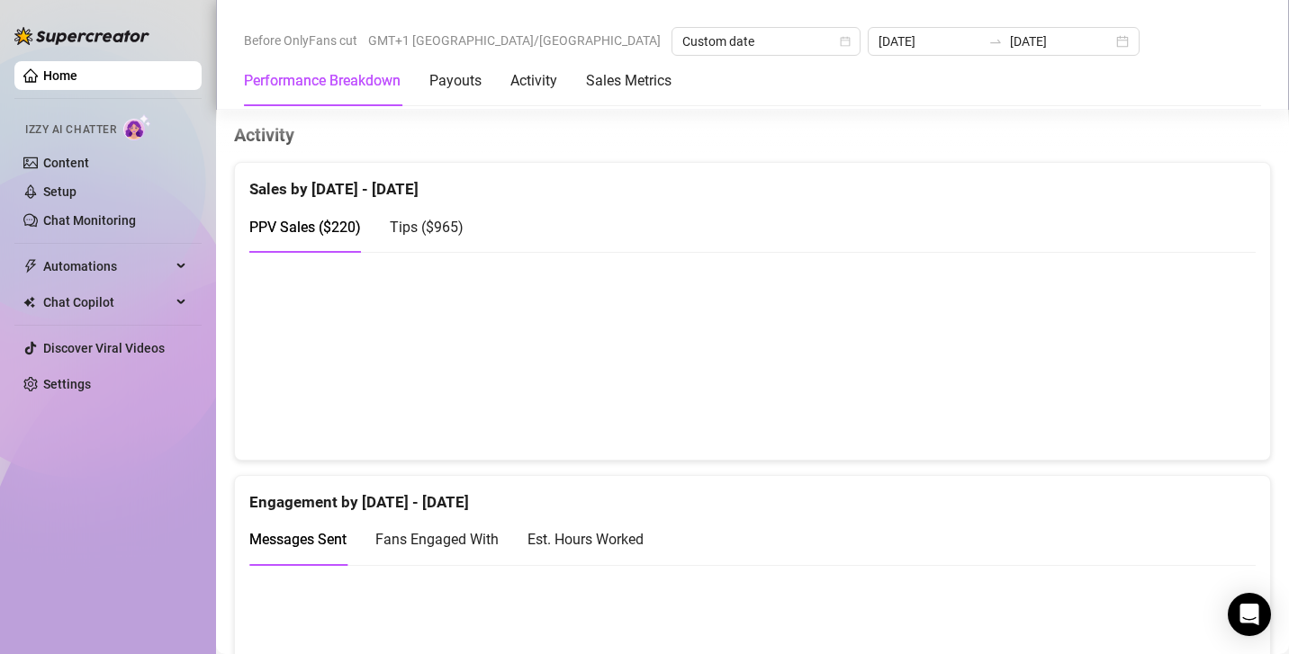
scroll to position [883, 0]
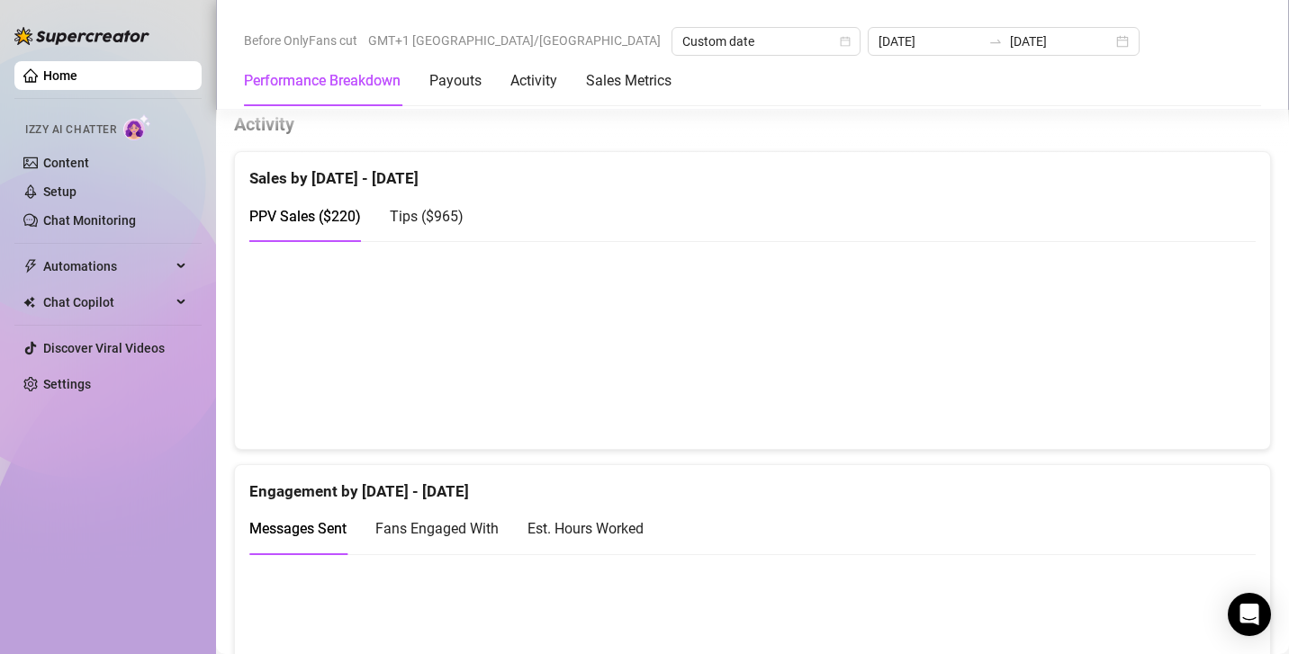
click at [427, 205] on div "Tips ( $965 )" at bounding box center [427, 216] width 74 height 22
click at [319, 220] on span "PPV Sales ( $220 )" at bounding box center [305, 216] width 112 height 17
click at [436, 194] on div "Tips ( $965 )" at bounding box center [427, 216] width 74 height 51
click at [335, 200] on div "PPV Sales ( $220 )" at bounding box center [305, 216] width 112 height 51
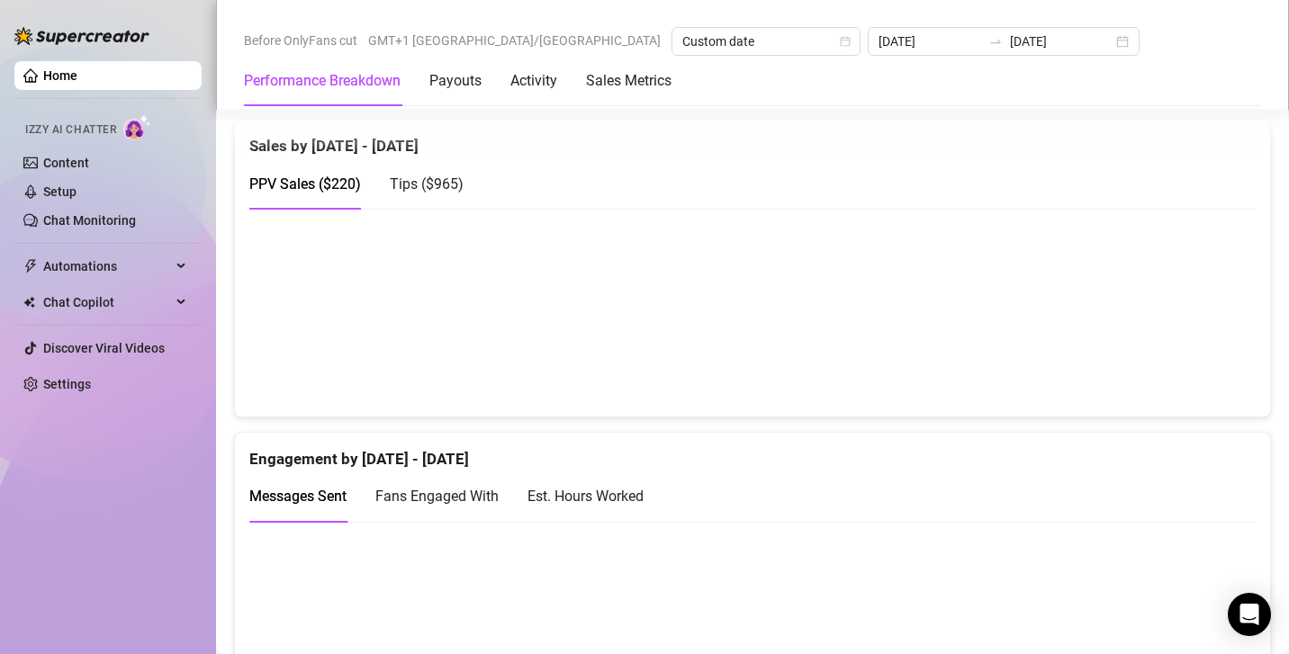
scroll to position [915, 0]
click at [981, 35] on div at bounding box center [995, 41] width 29 height 14
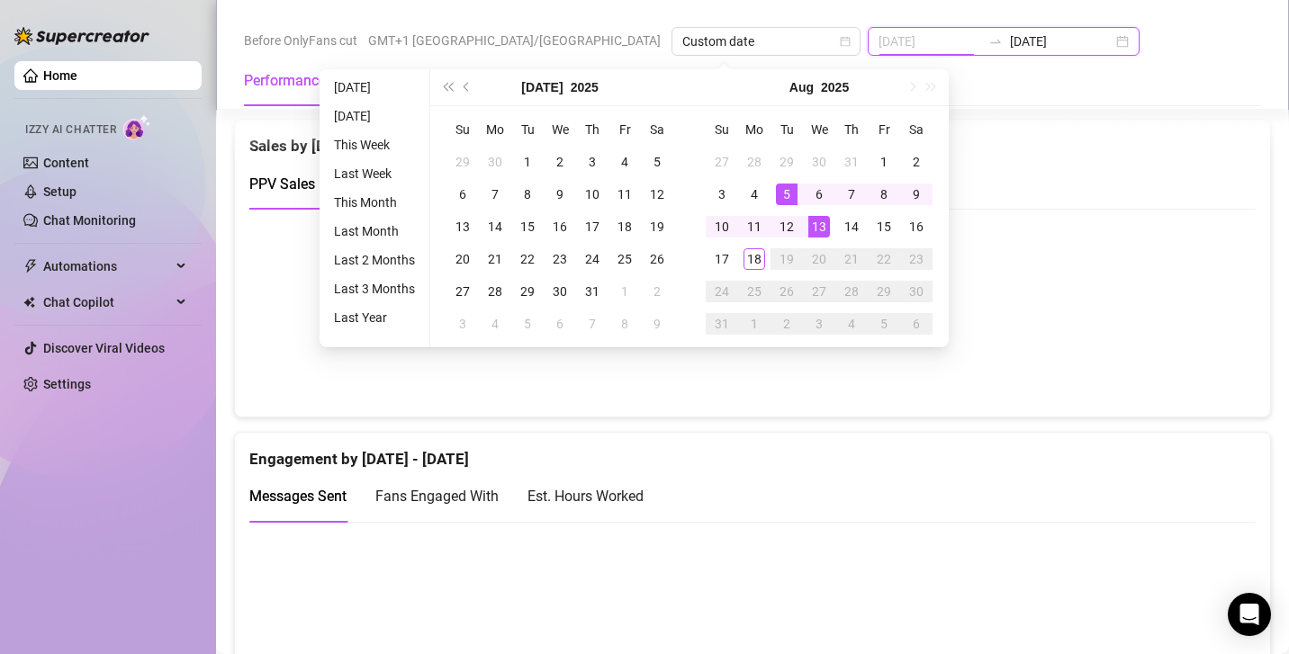
type input "2025-08-13"
click at [830, 220] on td "13" at bounding box center [819, 227] width 32 height 32
type input "2025-08-14"
click at [846, 232] on div "14" at bounding box center [852, 227] width 22 height 22
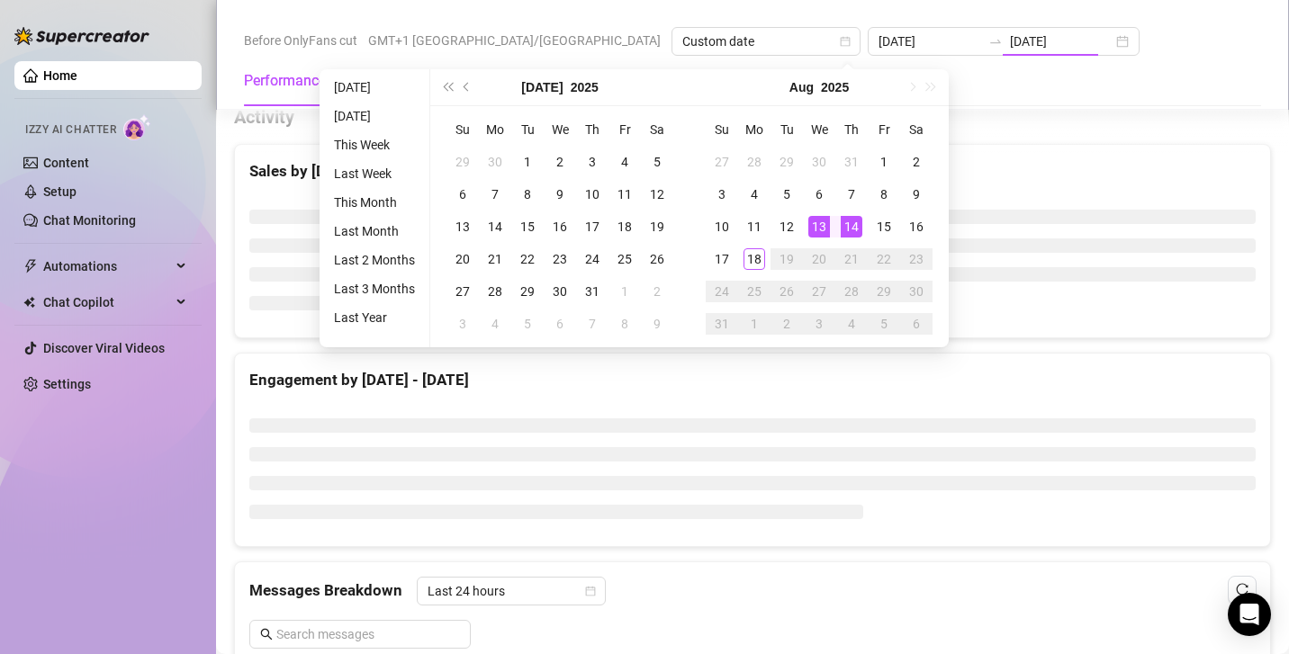
type input "2025-08-13"
type input "2025-08-14"
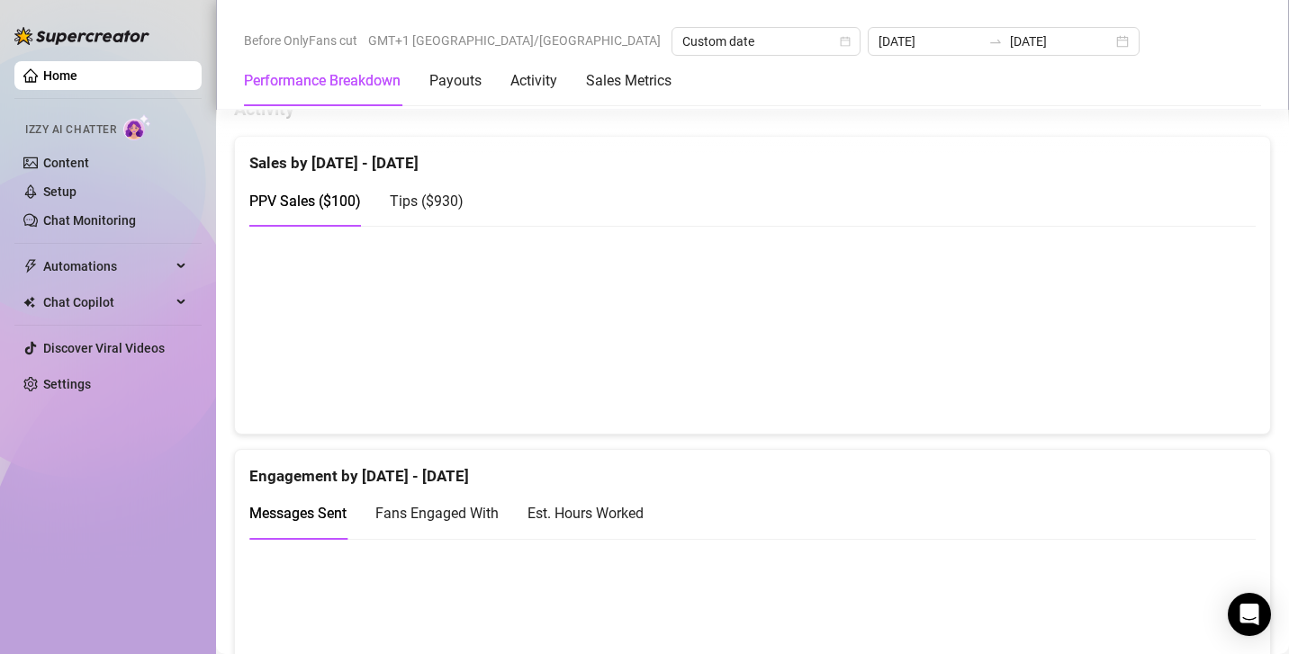
scroll to position [900, 0]
click at [448, 206] on div "Tips ( $930 )" at bounding box center [427, 199] width 74 height 22
click at [336, 194] on span "PPV Sales ( $100 )" at bounding box center [305, 199] width 112 height 17
click at [878, 41] on input "2025-08-13" at bounding box center [929, 41] width 103 height 20
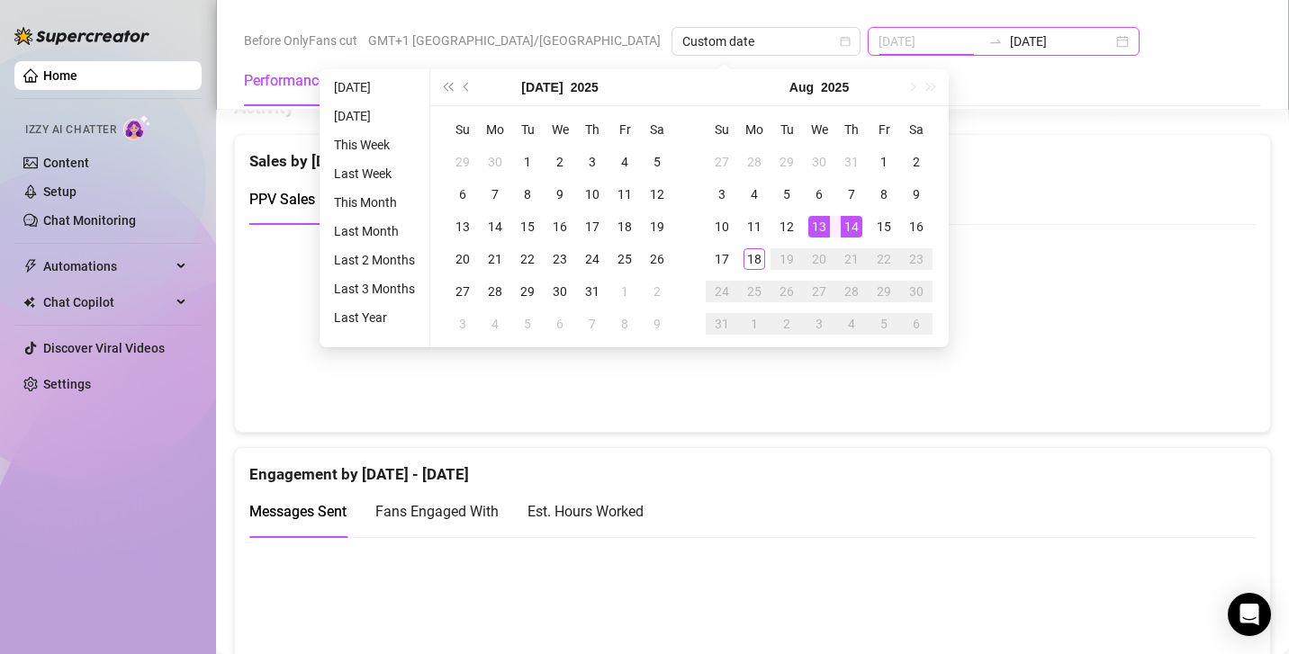
type input "2025-08-14"
click at [845, 224] on div "14" at bounding box center [852, 227] width 22 height 22
type input "2025-08-15"
click at [882, 222] on div "15" at bounding box center [884, 227] width 22 height 22
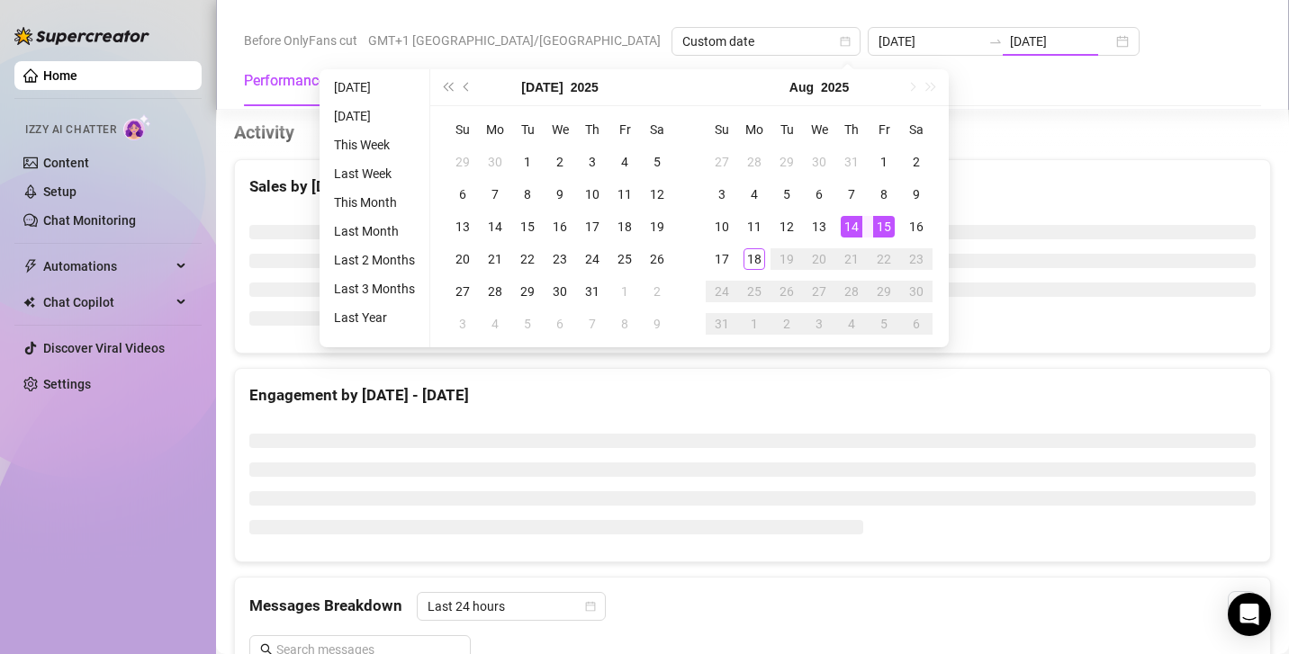
type input "2025-08-14"
type input "2025-08-15"
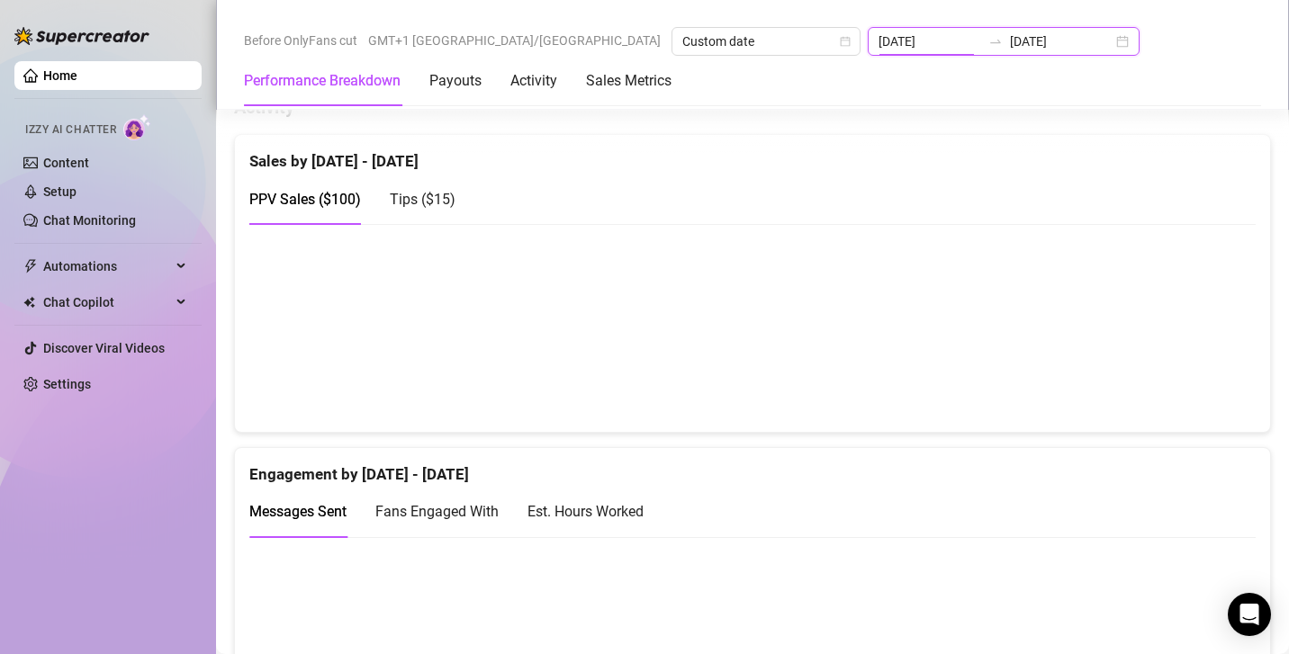
click at [878, 38] on input "2025-08-14" at bounding box center [929, 41] width 103 height 20
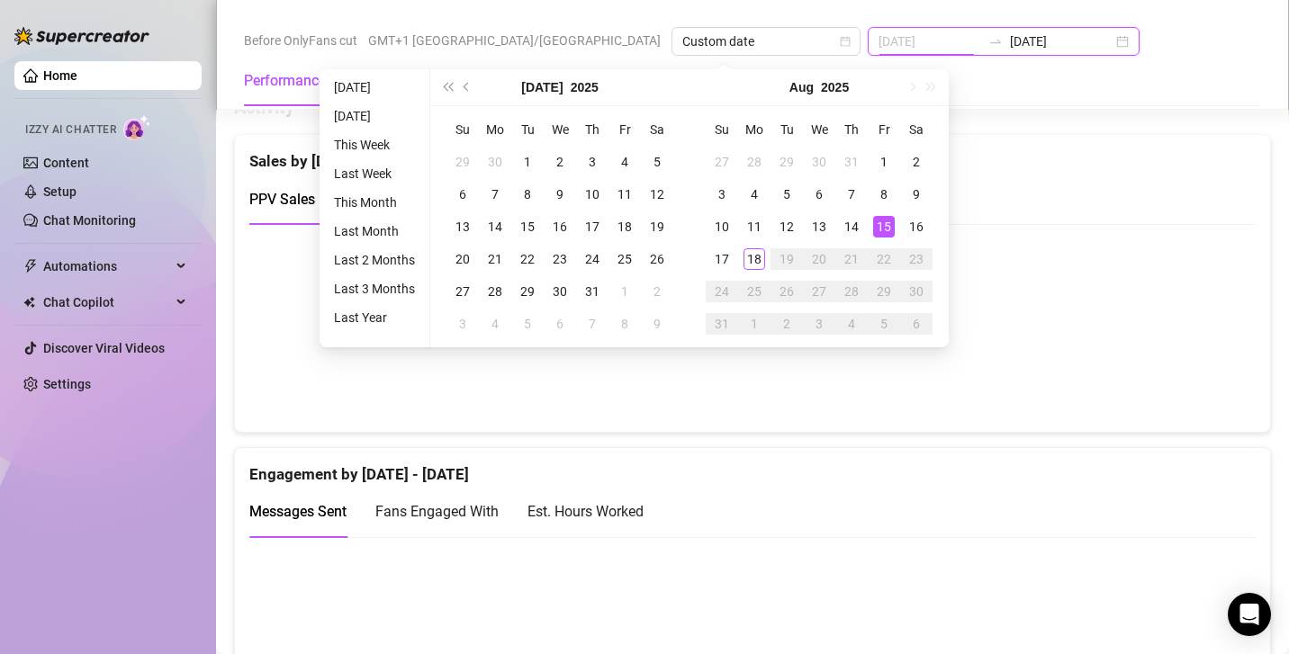
type input "2025-08-15"
click at [887, 222] on div "15" at bounding box center [884, 227] width 22 height 22
type input "2025-08-16"
click at [902, 223] on td "16" at bounding box center [916, 227] width 32 height 32
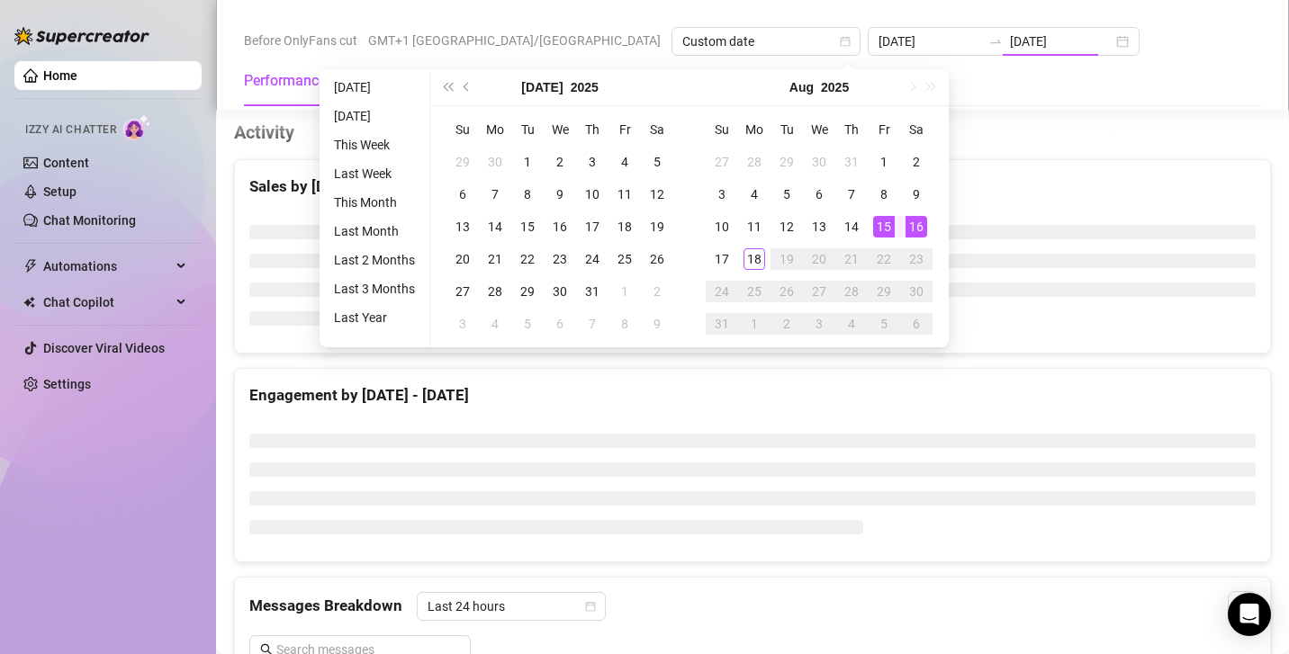
type input "2025-08-15"
type input "2025-08-16"
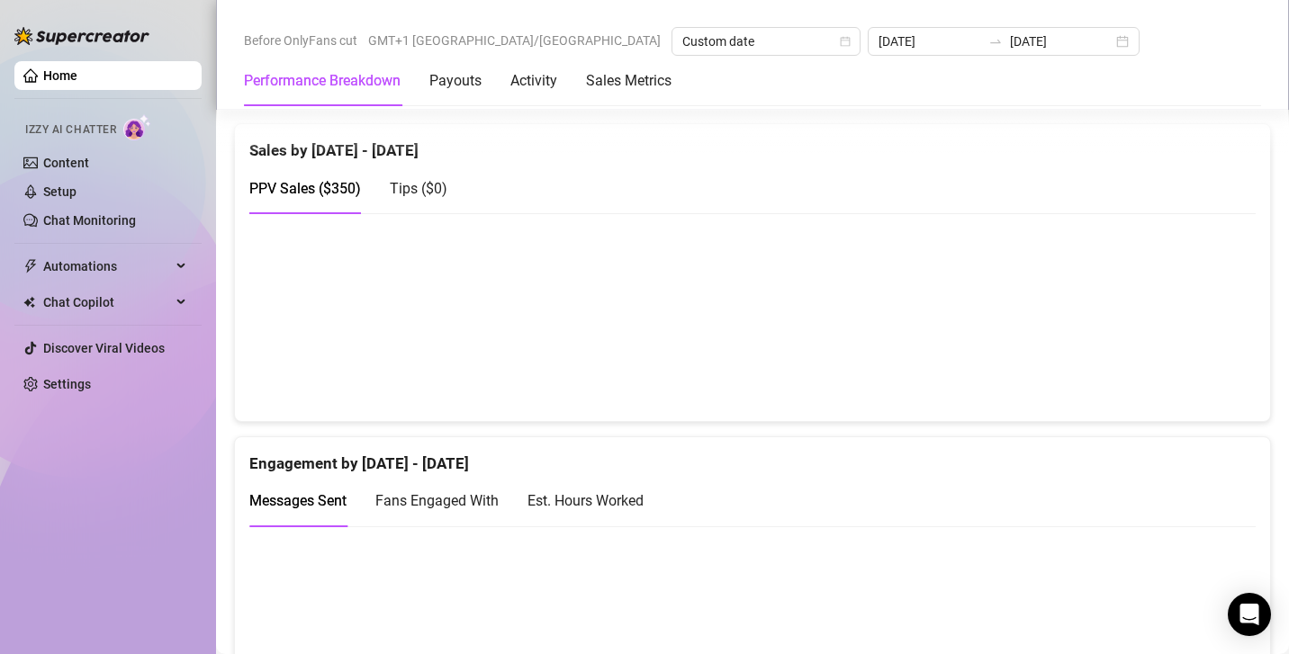
scroll to position [909, 0]
click at [878, 32] on input "2025-08-15" at bounding box center [929, 41] width 103 height 20
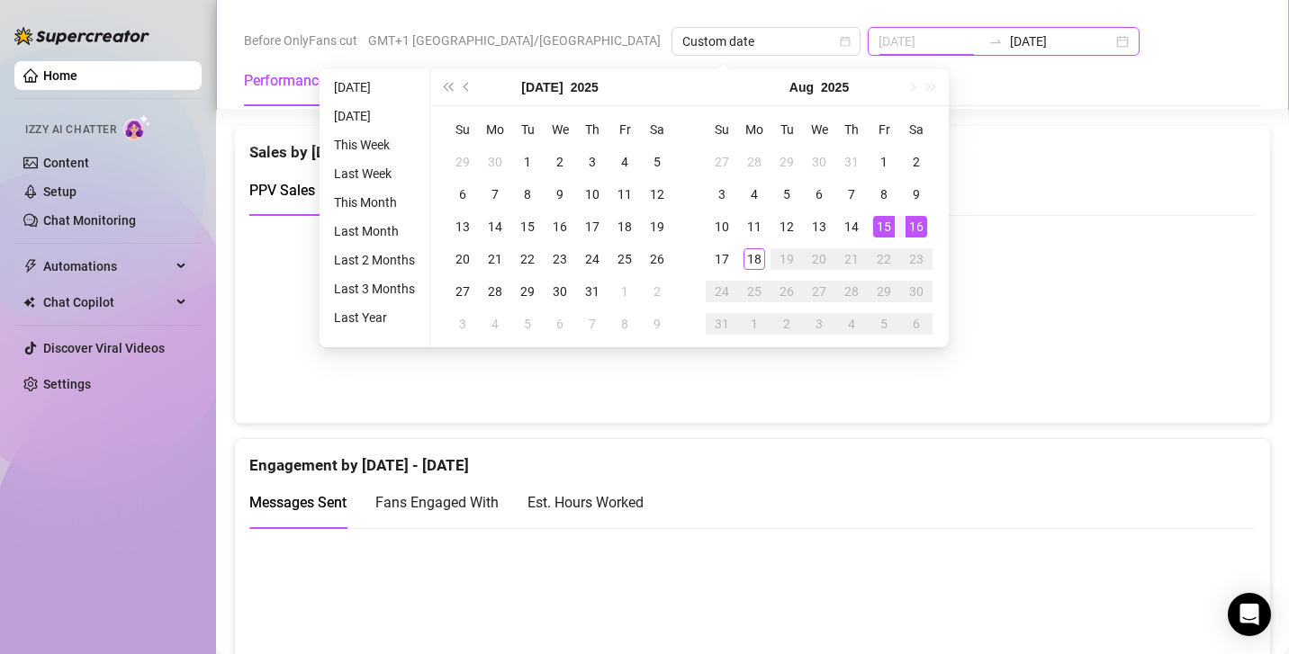
type input "2025-08-16"
click at [924, 214] on td "16" at bounding box center [916, 227] width 32 height 32
type input "[DATE]"
click at [723, 250] on div "17" at bounding box center [722, 259] width 22 height 22
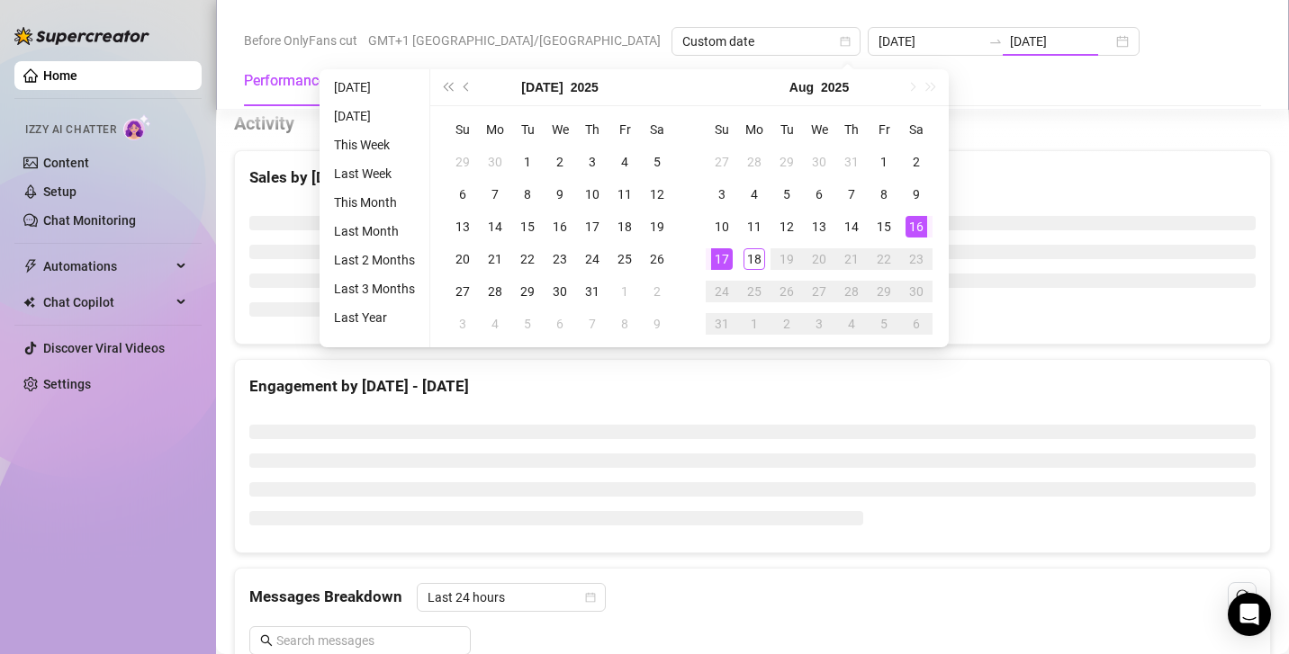
type input "2025-08-16"
type input "[DATE]"
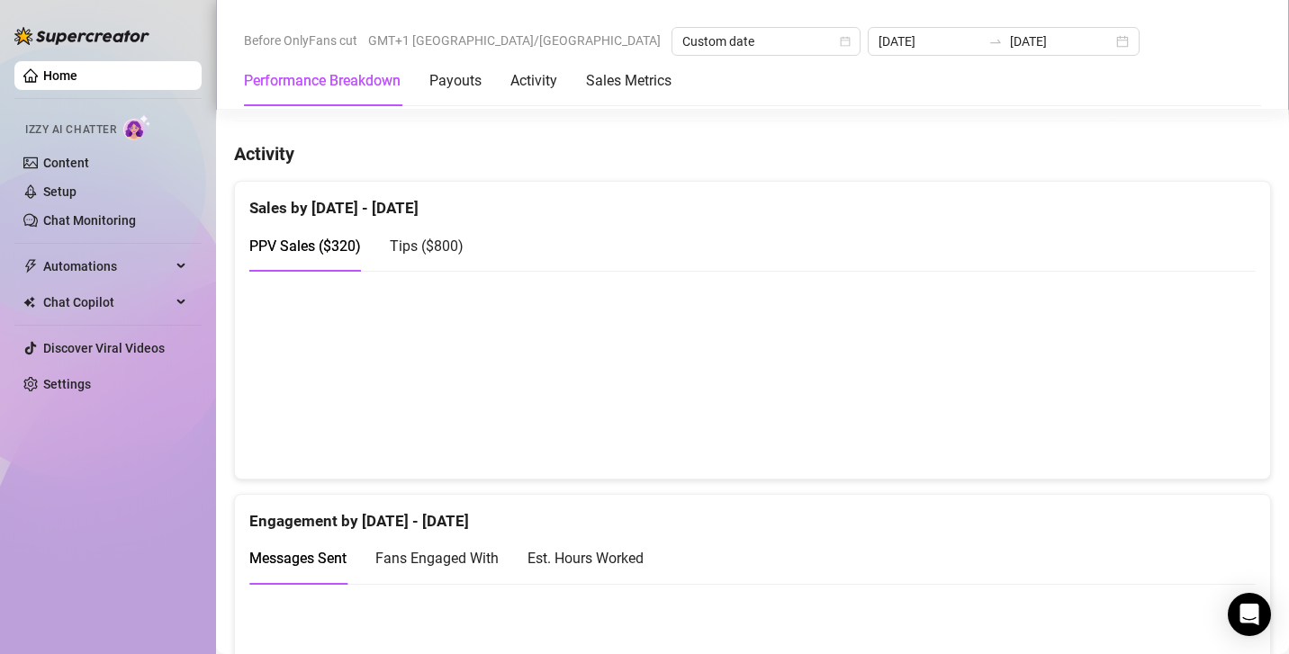
scroll to position [857, 0]
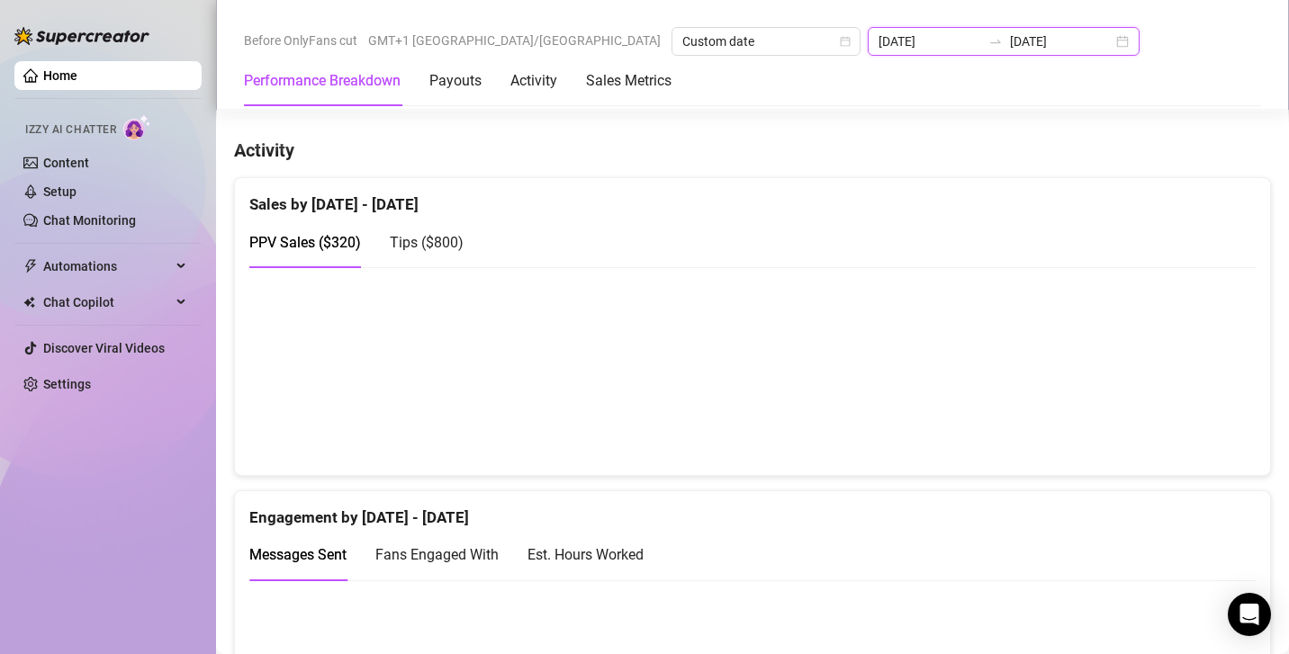
click at [878, 42] on input "2025-08-16" at bounding box center [929, 41] width 103 height 20
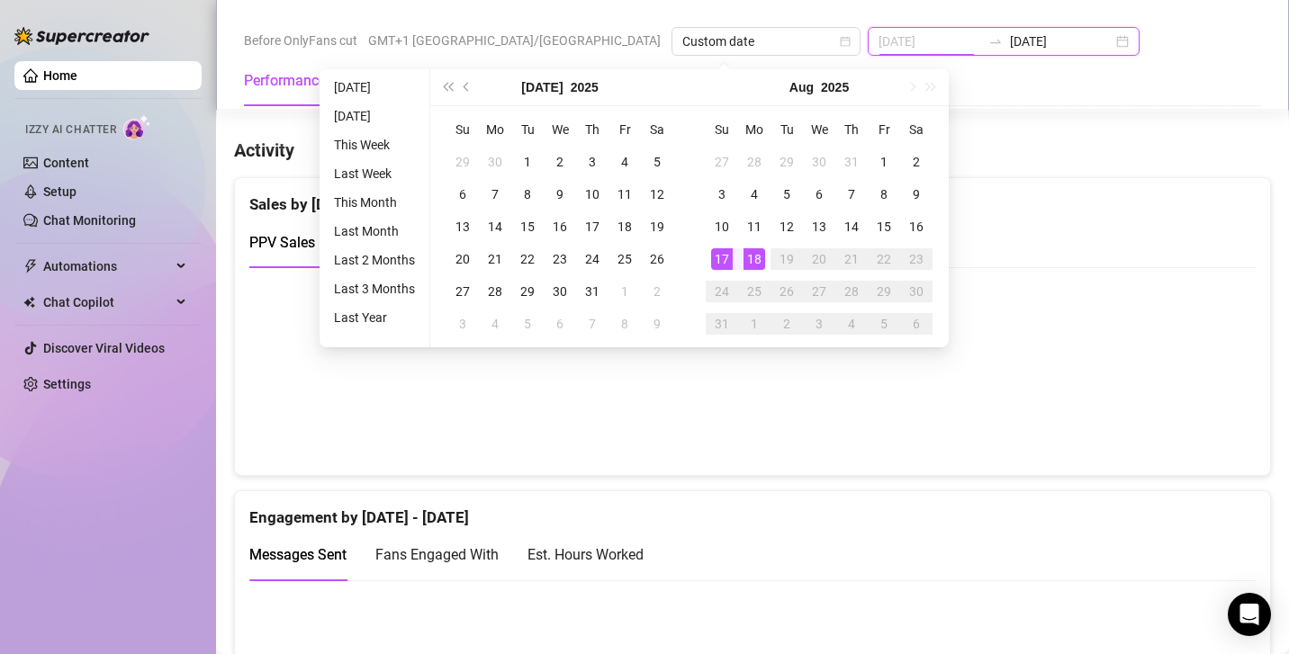
type input "[DATE]"
click at [724, 266] on div "17" at bounding box center [722, 259] width 22 height 22
type input "[DATE]"
click at [765, 256] on td "18" at bounding box center [754, 259] width 32 height 32
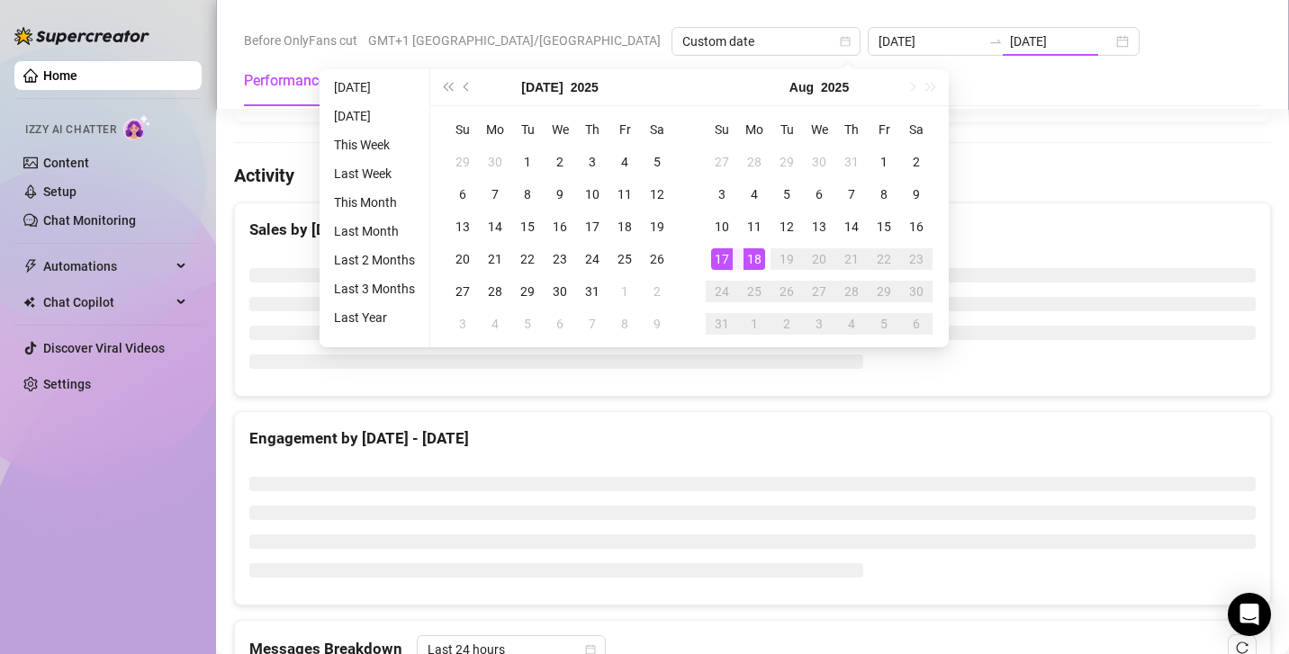
type input "[DATE]"
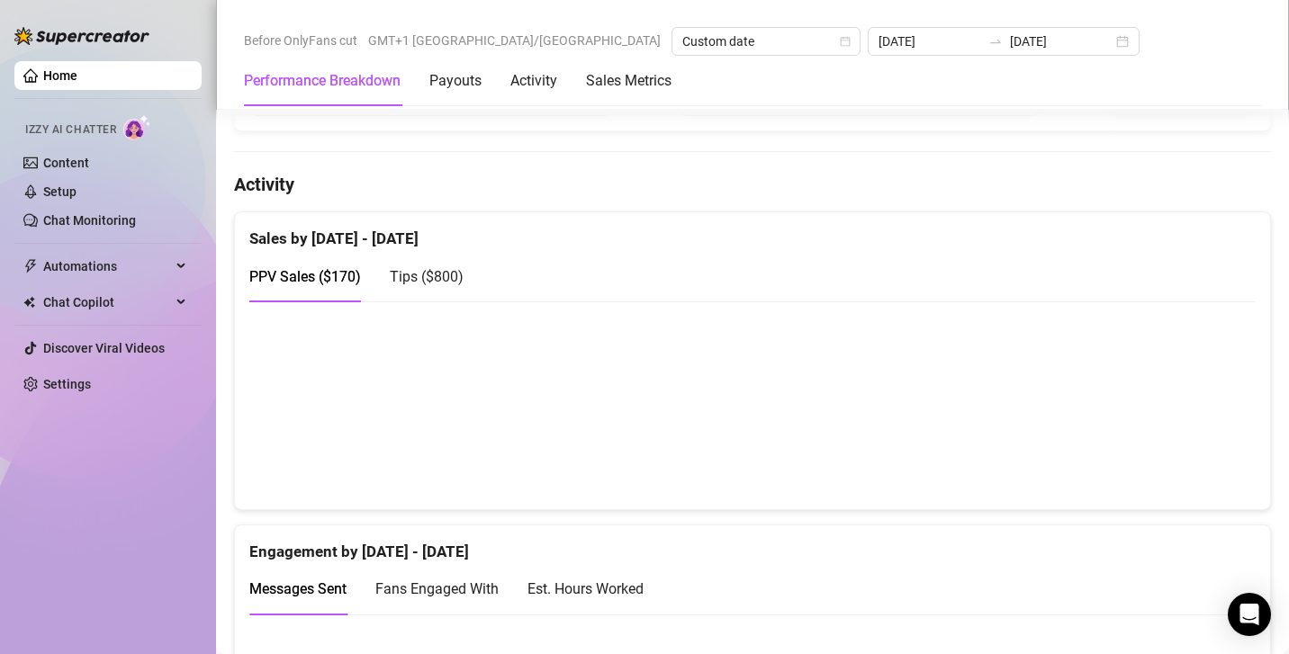
scroll to position [821, 0]
click at [878, 40] on input "[DATE]" at bounding box center [929, 41] width 103 height 20
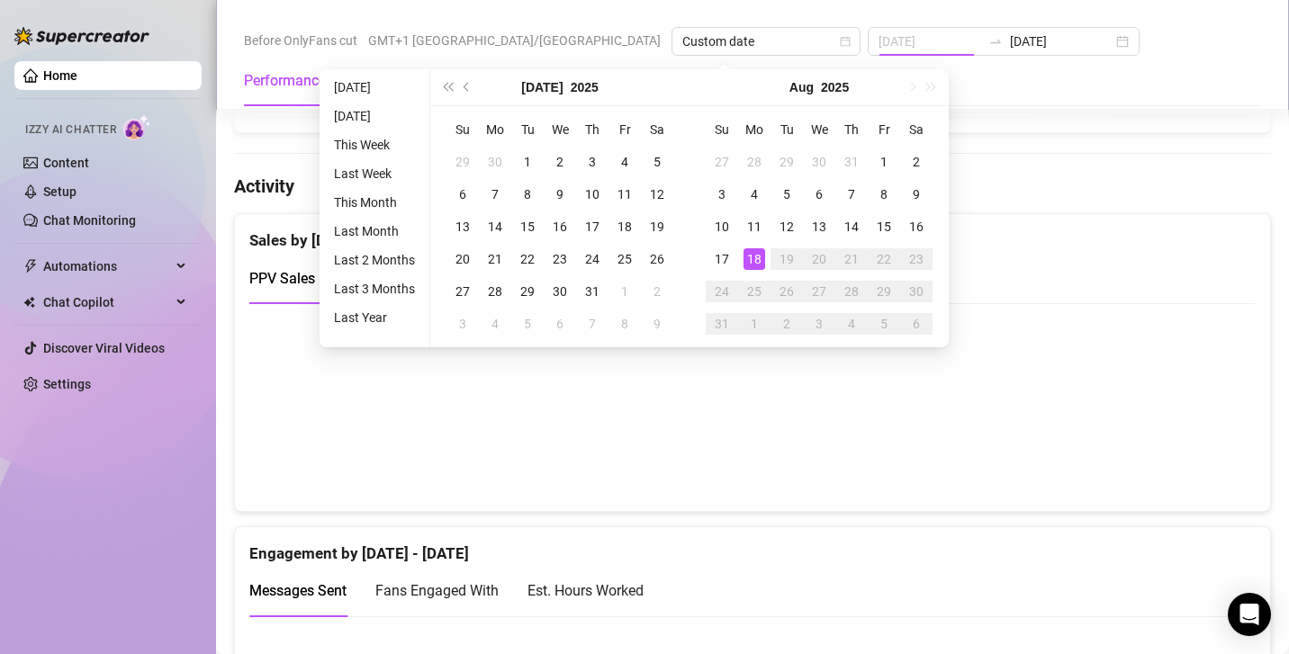
click at [756, 254] on div "18" at bounding box center [754, 259] width 22 height 22
click at [786, 260] on div "19" at bounding box center [787, 259] width 22 height 22
click at [901, 404] on canvas at bounding box center [743, 407] width 988 height 180
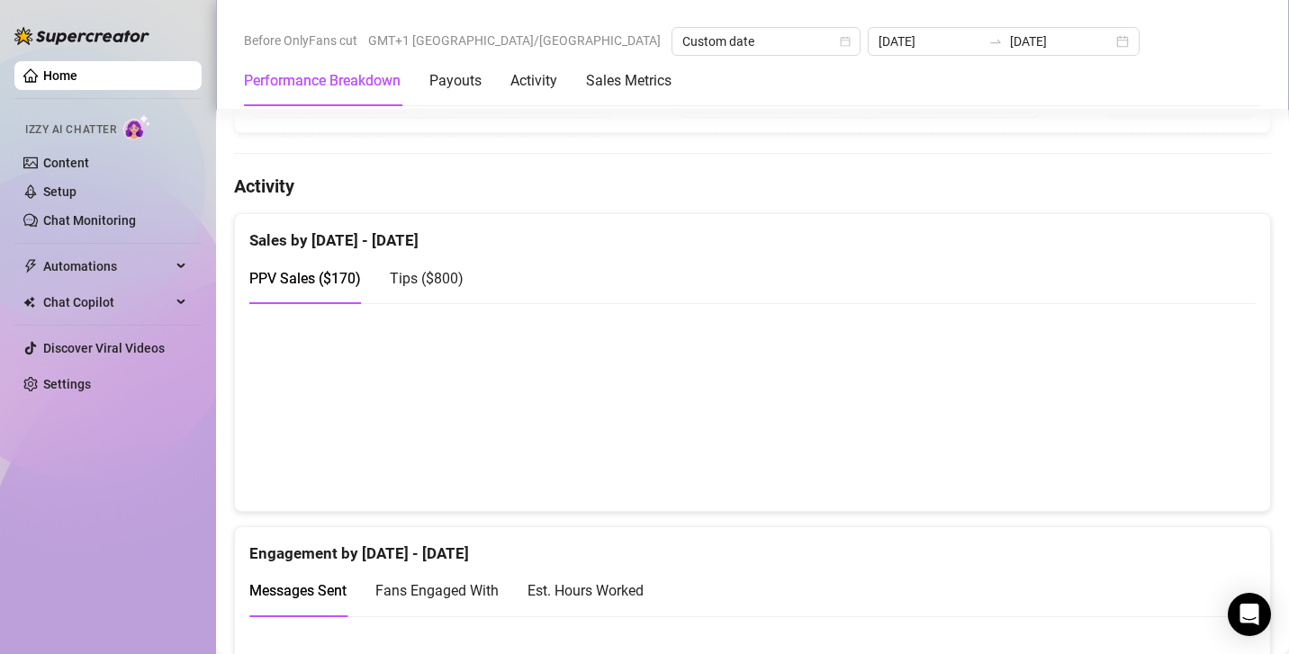
click at [748, 22] on div "Before OnlyFans cut GMT+1 Africa/Lagos Custom date 2025-08-17 2025-08-18 Perfor…" at bounding box center [752, 55] width 1073 height 110
click at [868, 30] on div "2025-08-17 2025-08-18" at bounding box center [1004, 41] width 272 height 29
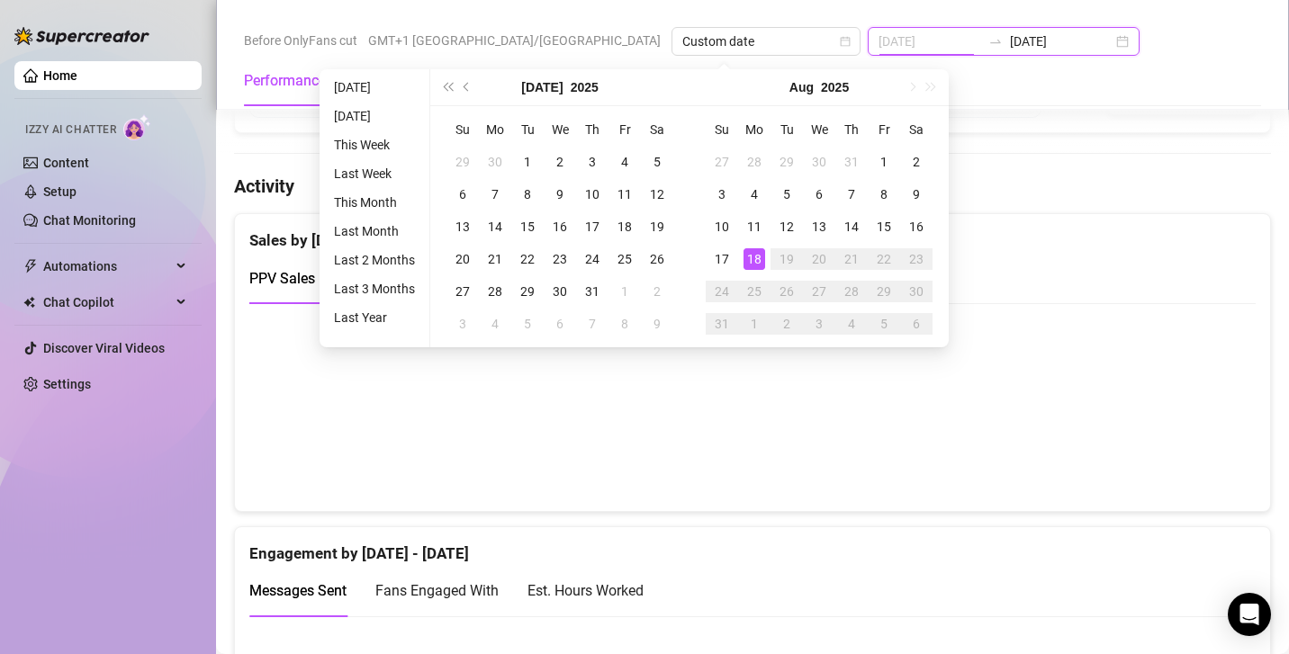
type input "[DATE]"
click at [758, 245] on td "18" at bounding box center [754, 259] width 32 height 32
click at [758, 266] on div "18" at bounding box center [754, 259] width 22 height 22
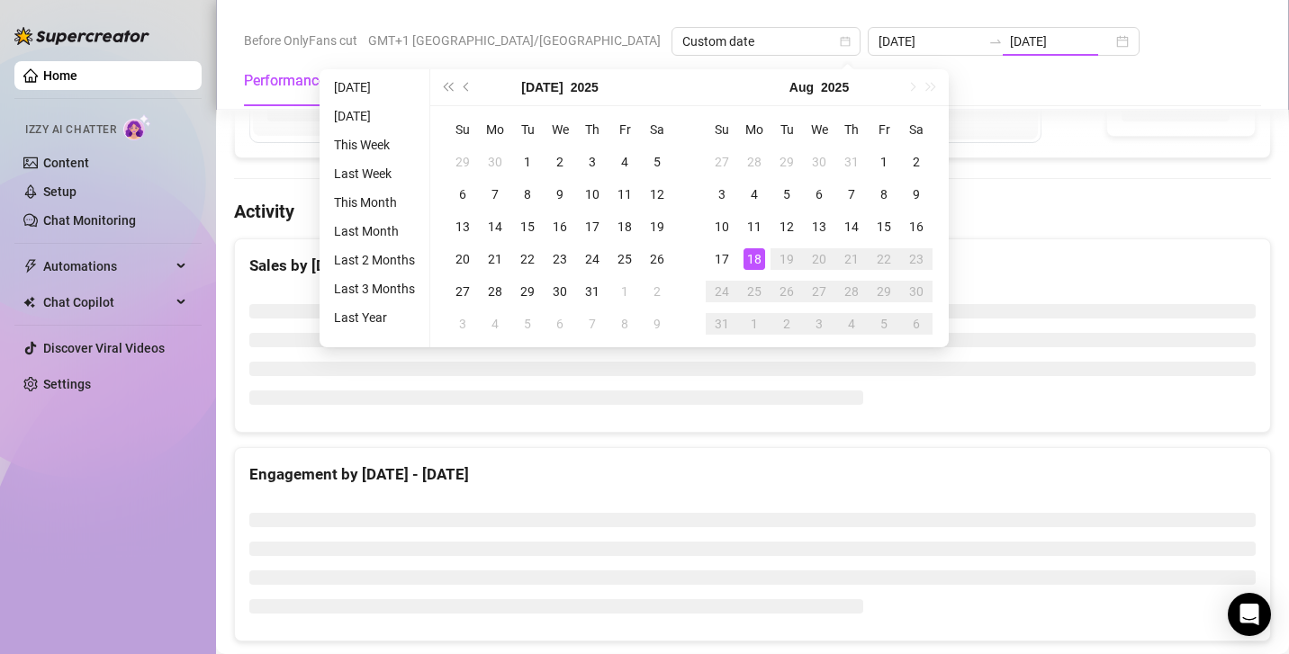
type input "[DATE]"
